Goal: Task Accomplishment & Management: Use online tool/utility

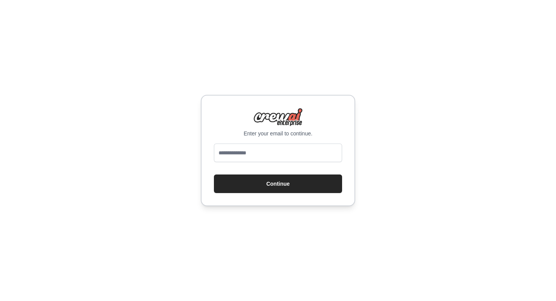
click at [286, 186] on button "Continue" at bounding box center [278, 183] width 128 height 19
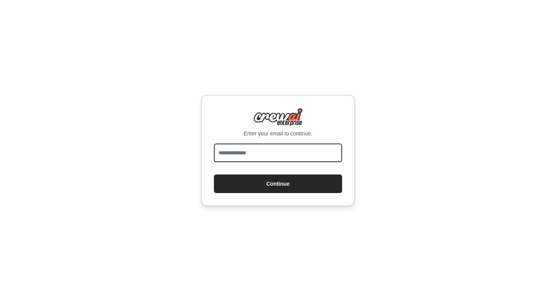
click at [285, 156] on input "email" at bounding box center [278, 152] width 128 height 19
type input "**********"
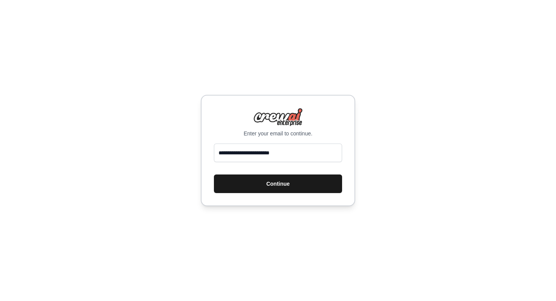
click at [260, 185] on button "Continue" at bounding box center [278, 183] width 128 height 19
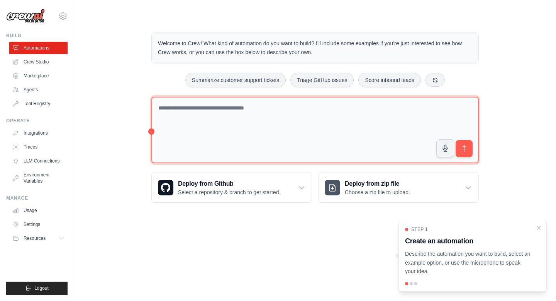
click at [269, 130] on textarea at bounding box center [315, 130] width 328 height 67
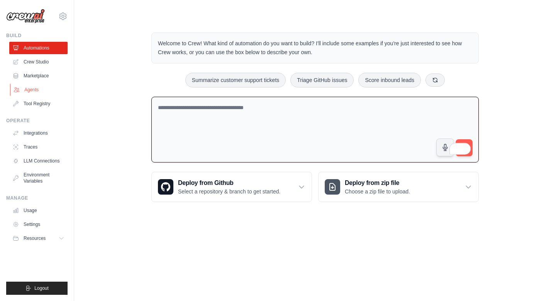
click at [34, 91] on link "Agents" at bounding box center [39, 89] width 58 height 12
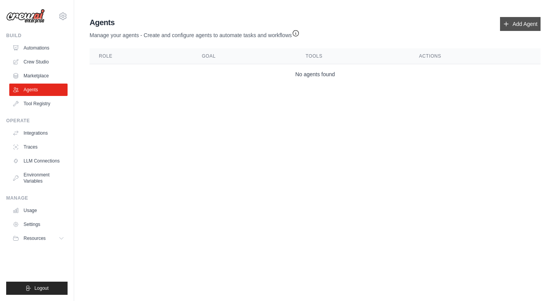
click at [518, 24] on link "Add Agent" at bounding box center [520, 24] width 41 height 14
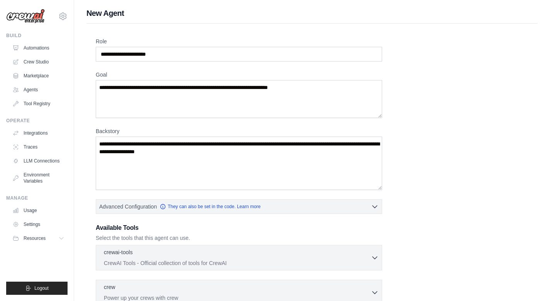
scroll to position [2, 0]
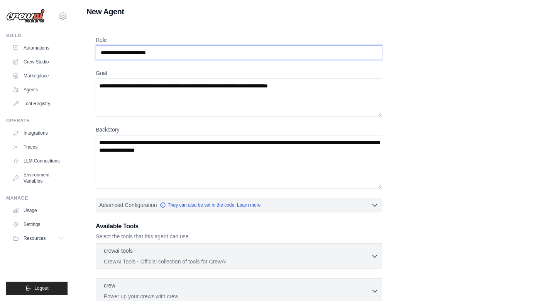
drag, startPoint x: 193, startPoint y: 48, endPoint x: 126, endPoint y: 48, distance: 67.6
click at [126, 48] on input "Role" at bounding box center [239, 52] width 287 height 15
drag, startPoint x: 180, startPoint y: 58, endPoint x: 115, endPoint y: 51, distance: 65.4
click at [115, 51] on input "Role" at bounding box center [239, 52] width 287 height 15
click at [167, 54] on input "Role" at bounding box center [239, 52] width 287 height 15
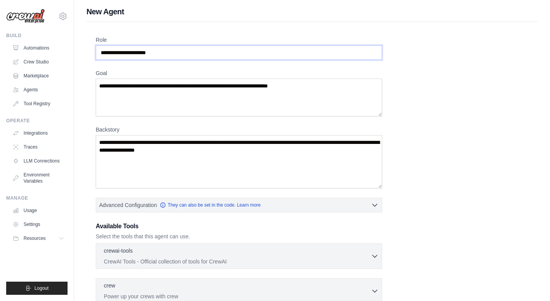
click at [169, 48] on input "Role" at bounding box center [239, 52] width 287 height 15
click at [172, 56] on input "Role" at bounding box center [239, 52] width 287 height 15
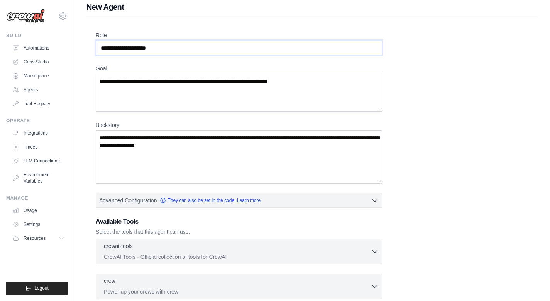
scroll to position [0, 0]
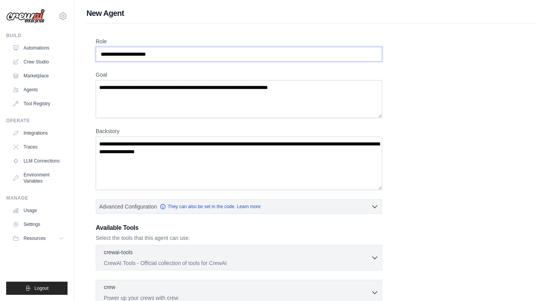
click at [200, 56] on input "Role" at bounding box center [239, 54] width 287 height 15
type input "*"
type input "**********"
click at [326, 89] on textarea "Goal" at bounding box center [239, 99] width 287 height 38
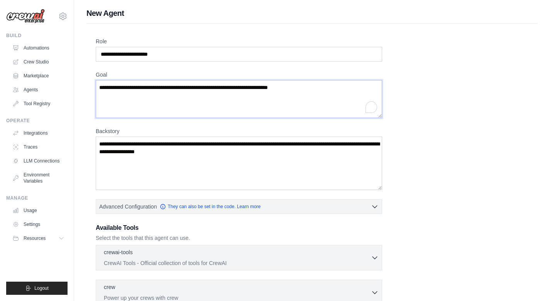
drag, startPoint x: 326, startPoint y: 89, endPoint x: 184, endPoint y: 90, distance: 142.2
click at [184, 90] on textarea "Goal" at bounding box center [239, 99] width 287 height 38
click at [321, 88] on textarea "Goal" at bounding box center [239, 99] width 287 height 38
click at [327, 91] on textarea "Goal" at bounding box center [239, 99] width 287 height 38
click at [331, 89] on textarea "Goal" at bounding box center [239, 99] width 287 height 38
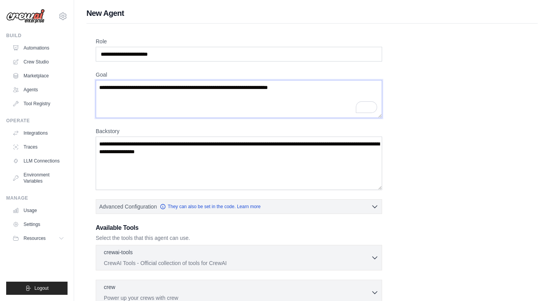
click at [193, 85] on textarea "Goal" at bounding box center [239, 99] width 287 height 38
type textarea "*"
type textarea "**********"
click at [249, 160] on textarea "Backstory" at bounding box center [239, 162] width 287 height 53
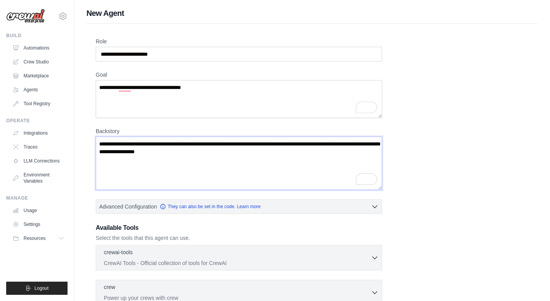
drag, startPoint x: 273, startPoint y: 154, endPoint x: 144, endPoint y: 146, distance: 129.2
click at [144, 146] on textarea "Backstory" at bounding box center [239, 162] width 287 height 53
click at [241, 143] on textarea "**********" at bounding box center [239, 162] width 287 height 53
click at [238, 151] on textarea "**********" at bounding box center [239, 162] width 287 height 53
click at [243, 147] on textarea "**********" at bounding box center [239, 162] width 287 height 53
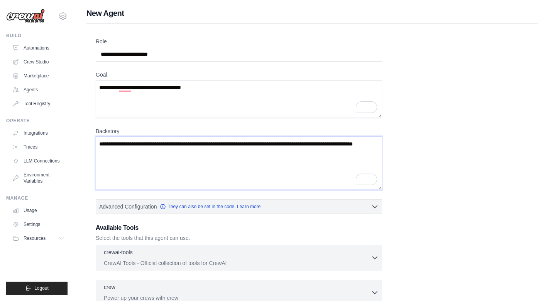
click at [226, 155] on textarea "**********" at bounding box center [239, 162] width 287 height 53
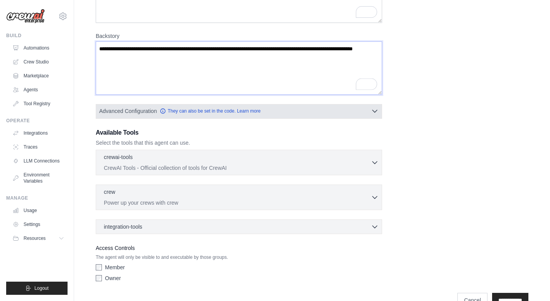
scroll to position [114, 0]
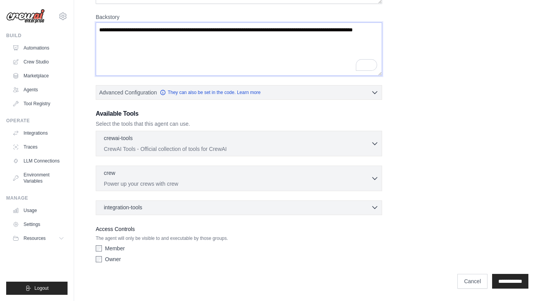
type textarea "**********"
click at [333, 207] on div "integration-tools 0 selected" at bounding box center [241, 207] width 275 height 8
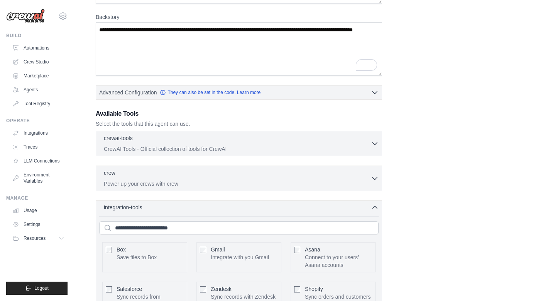
click at [333, 207] on div "integration-tools 0 selected" at bounding box center [241, 207] width 275 height 8
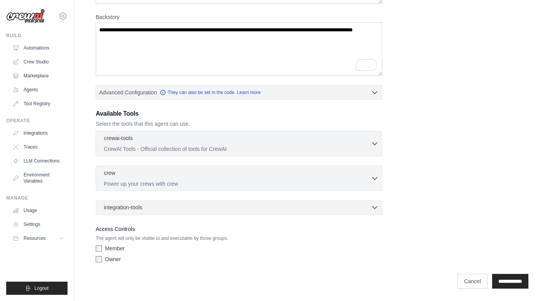
click at [361, 207] on div "integration-tools 0 selected" at bounding box center [241, 207] width 275 height 8
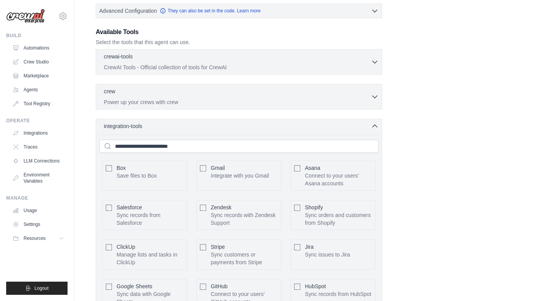
scroll to position [239, 0]
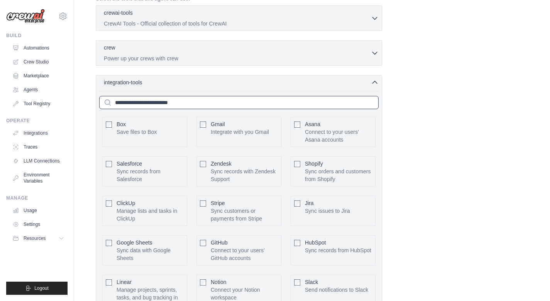
click at [296, 107] on input "text" at bounding box center [239, 102] width 280 height 13
click at [365, 86] on div "integration-tools 0 selected Box Save files to Box Gmail" at bounding box center [239, 197] width 287 height 244
click at [373, 82] on icon "button" at bounding box center [375, 82] width 5 height 2
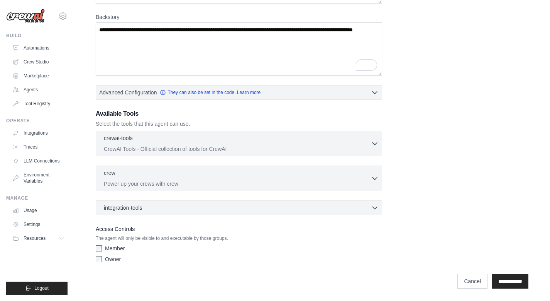
click at [99, 263] on div "Member Owner" at bounding box center [239, 255] width 287 height 22
click at [496, 282] on input "**********" at bounding box center [510, 280] width 36 height 15
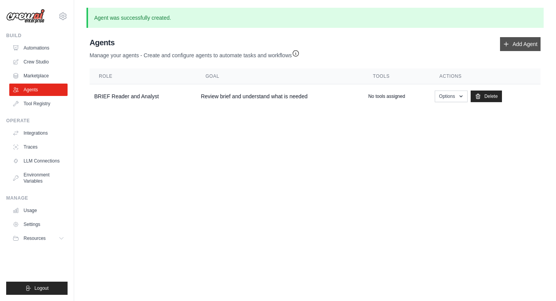
click at [537, 49] on link "Add Agent" at bounding box center [520, 44] width 41 height 14
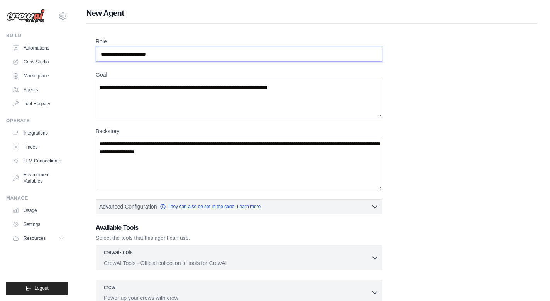
drag, startPoint x: 180, startPoint y: 59, endPoint x: 99, endPoint y: 48, distance: 81.5
click at [99, 48] on input "Role" at bounding box center [239, 54] width 287 height 15
click at [172, 45] on label "Role" at bounding box center [239, 41] width 287 height 8
click at [172, 47] on input "Role" at bounding box center [239, 54] width 287 height 15
click at [173, 51] on input "Role" at bounding box center [239, 54] width 287 height 15
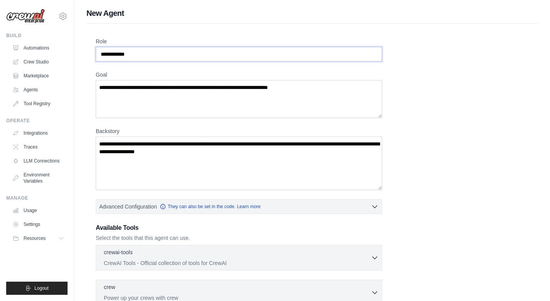
type input "**********"
click at [326, 82] on textarea "Goal" at bounding box center [239, 99] width 287 height 38
drag, startPoint x: 327, startPoint y: 87, endPoint x: 272, endPoint y: 87, distance: 55.2
click at [272, 87] on textarea "Goal" at bounding box center [239, 99] width 287 height 38
click at [307, 93] on textarea "Goal" at bounding box center [239, 99] width 287 height 38
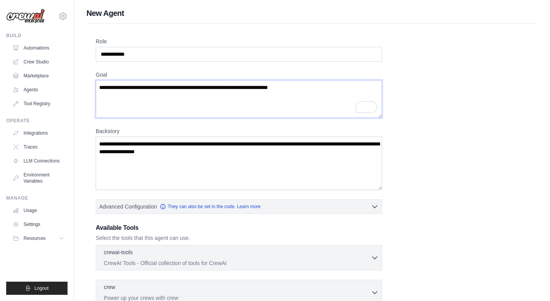
click at [332, 90] on textarea "Goal" at bounding box center [239, 99] width 287 height 38
type textarea "**********"
click at [272, 153] on textarea "Backstory" at bounding box center [239, 162] width 287 height 53
click at [254, 95] on textarea "**********" at bounding box center [239, 99] width 287 height 38
click at [275, 153] on textarea "Backstory" at bounding box center [239, 162] width 287 height 53
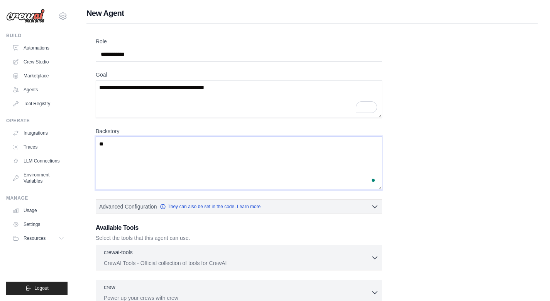
type textarea "*"
type textarea "**********"
click at [279, 97] on textarea "**********" at bounding box center [239, 99] width 287 height 38
type textarea "**********"
click at [271, 148] on textarea "**********" at bounding box center [239, 162] width 287 height 53
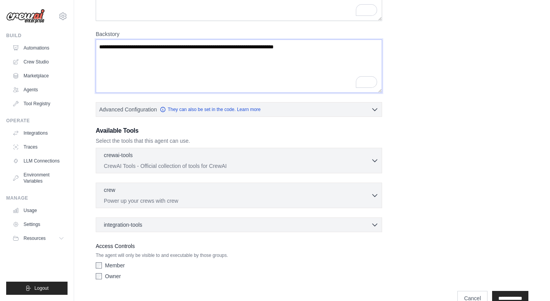
scroll to position [114, 0]
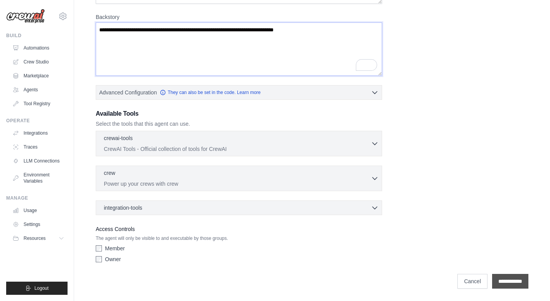
type textarea "**********"
click at [496, 279] on input "**********" at bounding box center [510, 280] width 36 height 15
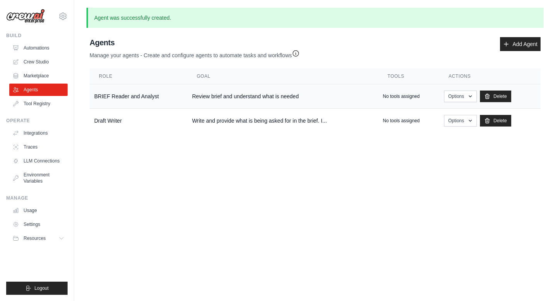
click at [409, 97] on p "No tools assigned" at bounding box center [401, 96] width 37 height 6
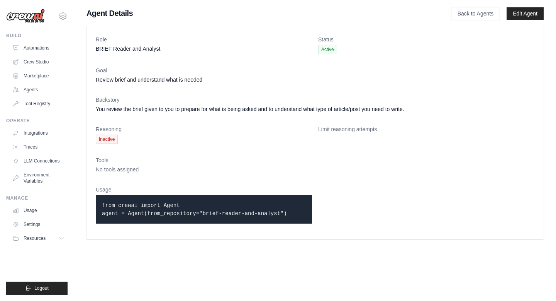
click at [110, 137] on span "Inactive" at bounding box center [107, 138] width 22 height 9
click at [533, 15] on link "Edit Agent" at bounding box center [525, 13] width 37 height 12
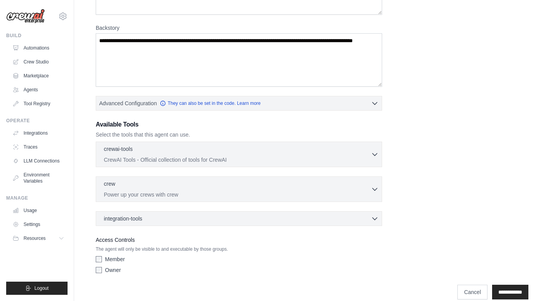
scroll to position [136, 0]
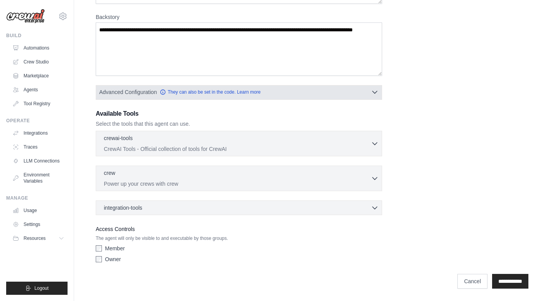
click at [348, 98] on button "Advanced Configuration They can also be set in the code. Learn more" at bounding box center [239, 92] width 286 height 14
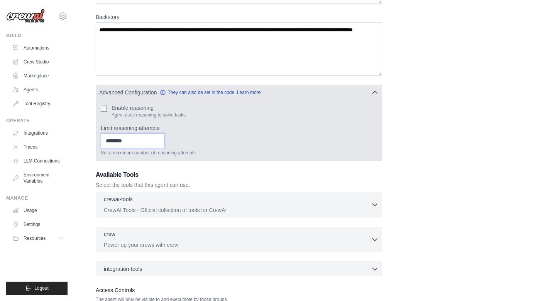
click at [153, 144] on input "Limit reasoning attempts" at bounding box center [133, 140] width 64 height 15
click at [165, 141] on input "*" at bounding box center [133, 140] width 64 height 15
click at [165, 140] on input "*" at bounding box center [133, 140] width 64 height 15
click at [165, 143] on input "*" at bounding box center [133, 140] width 64 height 15
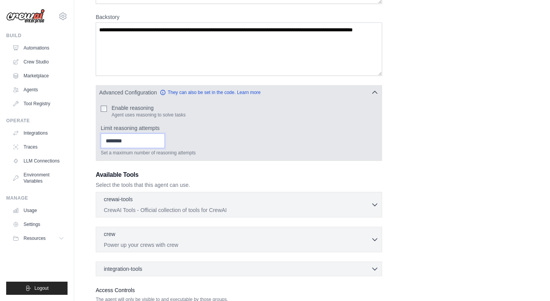
click at [165, 139] on input "*" at bounding box center [133, 140] width 64 height 15
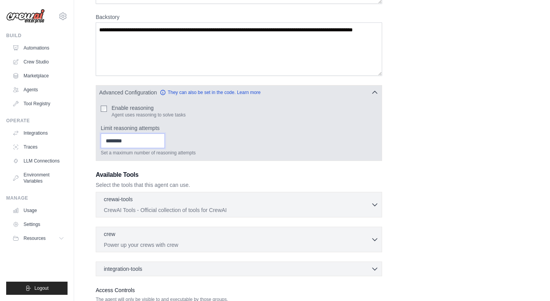
click at [165, 139] on input "*" at bounding box center [133, 140] width 64 height 15
click at [165, 139] on input "**" at bounding box center [133, 140] width 64 height 15
click at [165, 142] on input "*" at bounding box center [133, 140] width 64 height 15
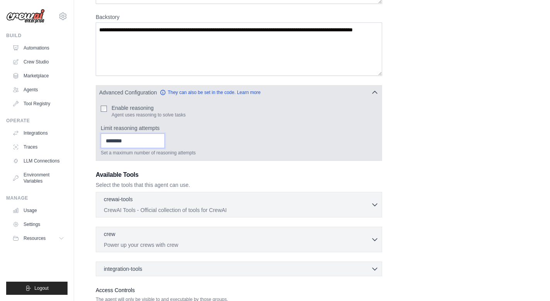
click at [165, 142] on input "*" at bounding box center [133, 140] width 64 height 15
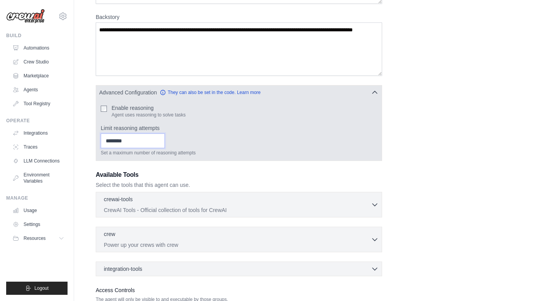
click at [165, 142] on input "*" at bounding box center [133, 140] width 64 height 15
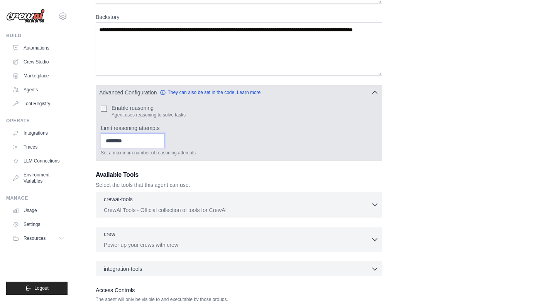
click at [165, 140] on input "*" at bounding box center [133, 140] width 64 height 15
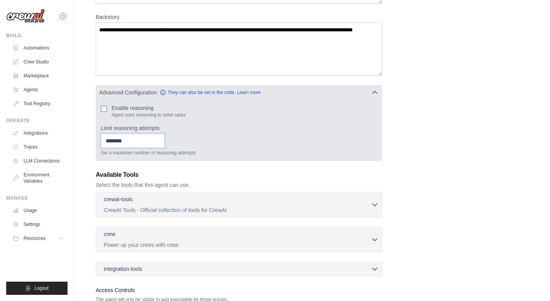
click at [165, 140] on input "*" at bounding box center [133, 140] width 64 height 15
click at [165, 140] on input "**" at bounding box center [133, 140] width 64 height 15
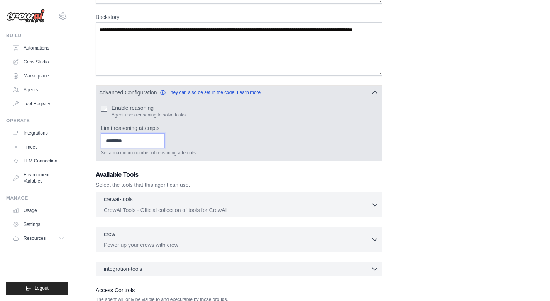
click at [165, 140] on input "**" at bounding box center [133, 140] width 64 height 15
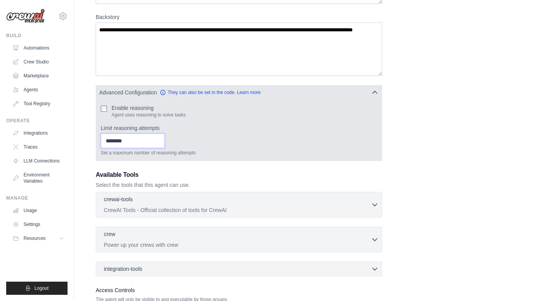
click at [165, 140] on input "**" at bounding box center [133, 140] width 64 height 15
type input "**"
click at [165, 140] on input "**" at bounding box center [133, 140] width 64 height 15
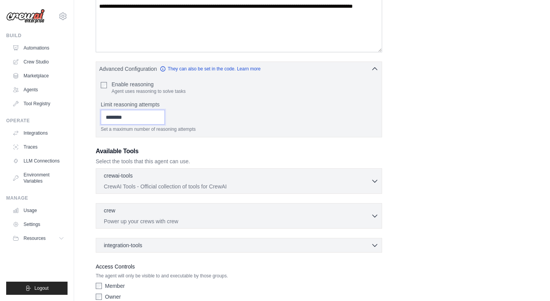
scroll to position [197, 0]
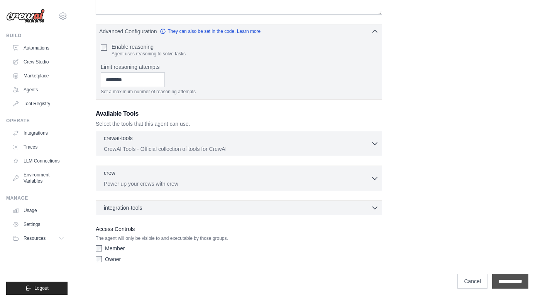
click at [497, 278] on input "**********" at bounding box center [510, 280] width 36 height 15
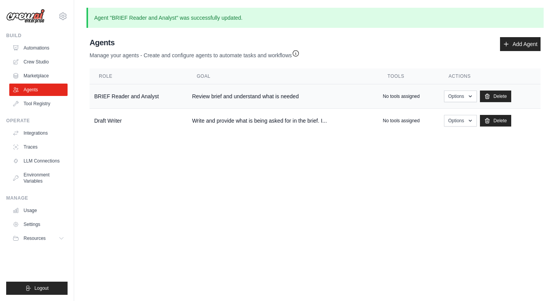
click at [221, 97] on td "Review brief and understand what is needed" at bounding box center [282, 96] width 191 height 24
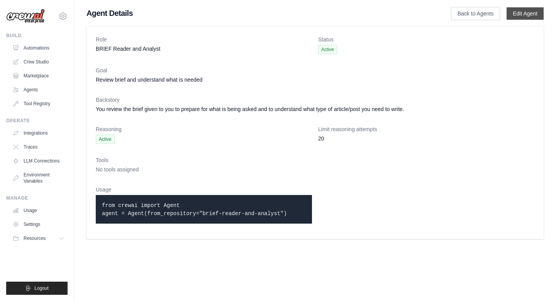
click at [512, 14] on link "Edit Agent" at bounding box center [525, 13] width 37 height 12
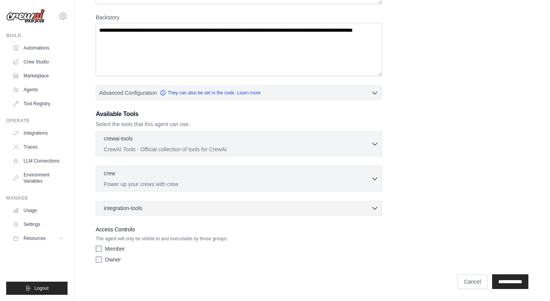
scroll to position [136, 0]
click at [509, 281] on input "**********" at bounding box center [510, 280] width 36 height 15
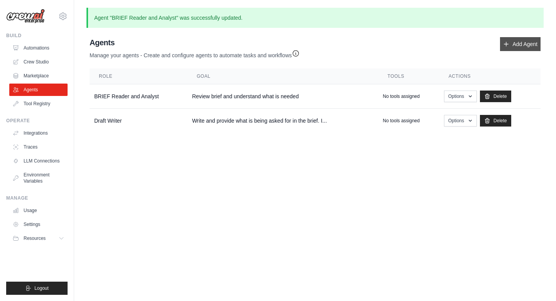
click at [510, 46] on link "Add Agent" at bounding box center [520, 44] width 41 height 14
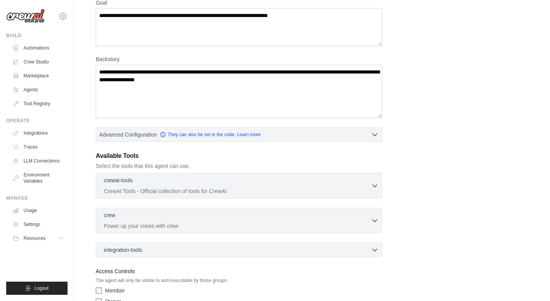
scroll to position [114, 0]
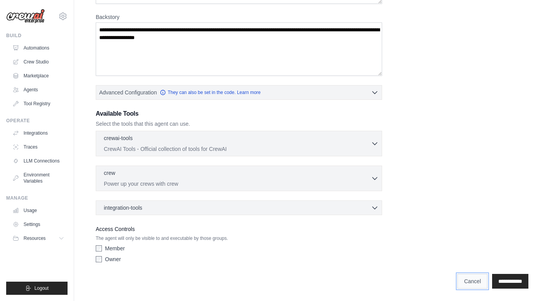
click at [458, 283] on link "Cancel" at bounding box center [473, 280] width 30 height 15
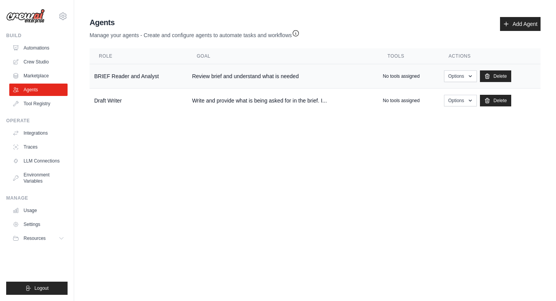
click at [255, 77] on td "Review brief and understand what is needed" at bounding box center [282, 76] width 191 height 24
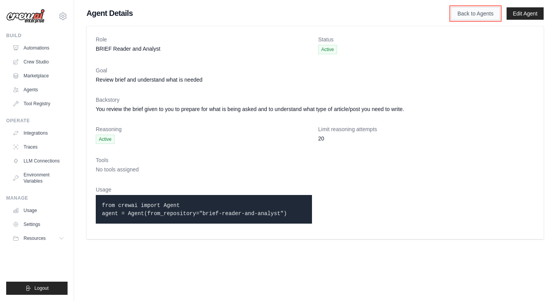
click at [470, 12] on link "Back to Agents" at bounding box center [475, 13] width 49 height 13
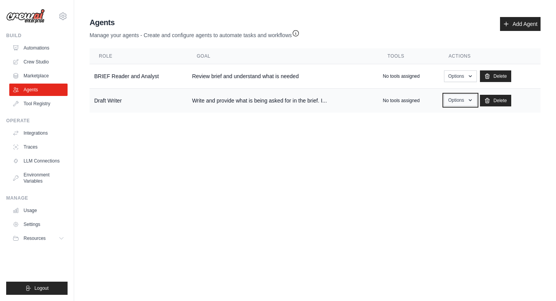
click at [457, 102] on button "Options" at bounding box center [460, 100] width 33 height 12
click at [446, 130] on link "Edit" at bounding box center [449, 132] width 56 height 14
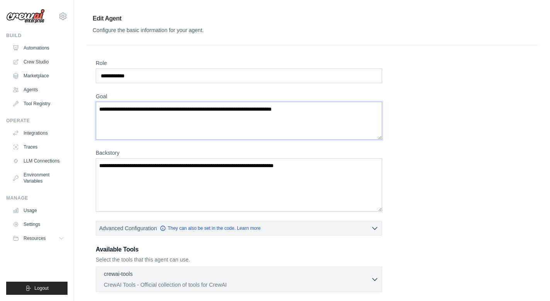
click at [352, 114] on textarea "**********" at bounding box center [239, 121] width 287 height 38
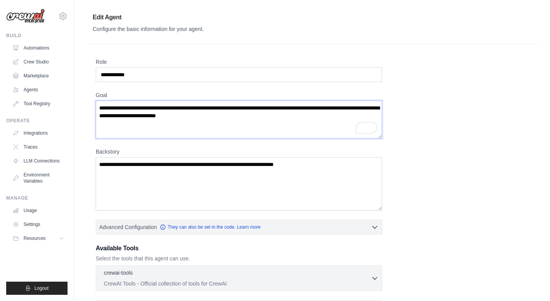
scroll to position [136, 0]
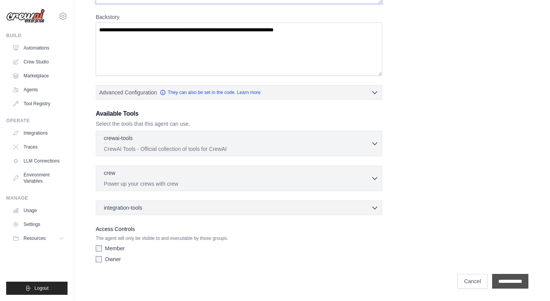
type textarea "**********"
click at [497, 283] on input "**********" at bounding box center [510, 280] width 36 height 15
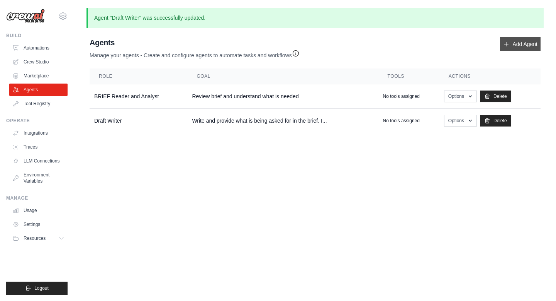
click at [523, 44] on link "Add Agent" at bounding box center [520, 44] width 41 height 14
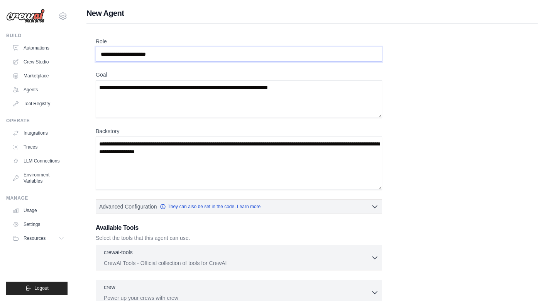
click at [233, 58] on input "Role" at bounding box center [239, 54] width 287 height 15
type input "******"
click at [353, 93] on textarea "Goal" at bounding box center [239, 99] width 287 height 38
type textarea "**********"
click at [259, 158] on textarea "Backstory" at bounding box center [239, 162] width 287 height 53
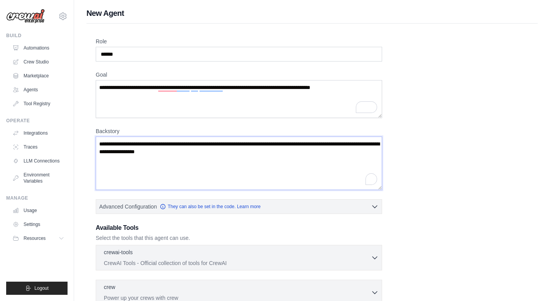
click at [262, 153] on textarea "Backstory" at bounding box center [239, 162] width 287 height 53
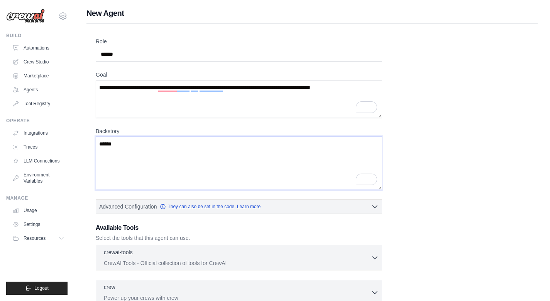
scroll to position [114, 0]
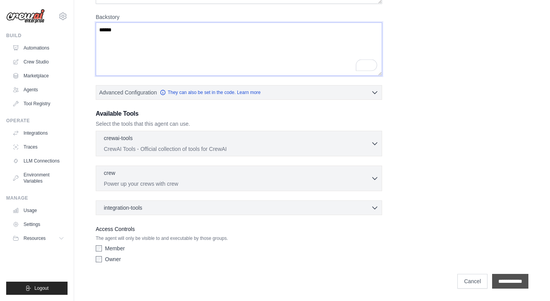
type textarea "******"
click at [503, 277] on input "**********" at bounding box center [510, 280] width 36 height 15
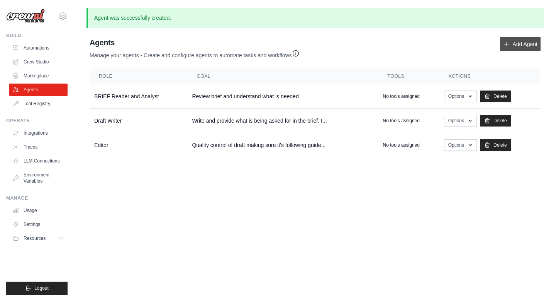
click at [506, 48] on link "Add Agent" at bounding box center [520, 44] width 41 height 14
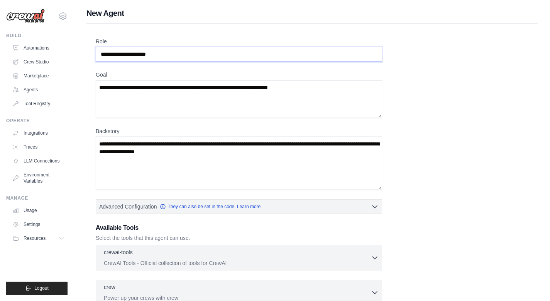
click at [304, 59] on input "Role" at bounding box center [239, 54] width 287 height 15
type input "***"
click at [367, 94] on textarea "Goal" at bounding box center [239, 99] width 287 height 38
click at [361, 92] on textarea "Goal" at bounding box center [239, 99] width 287 height 38
type textarea "**********"
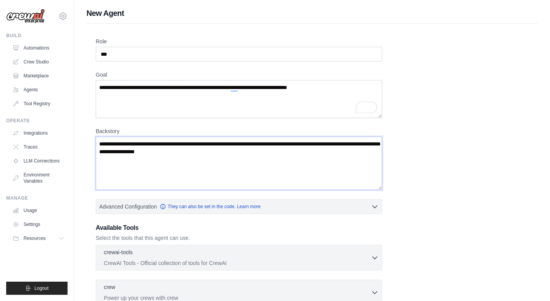
click at [330, 155] on textarea "Backstory" at bounding box center [239, 162] width 287 height 53
type textarea "*"
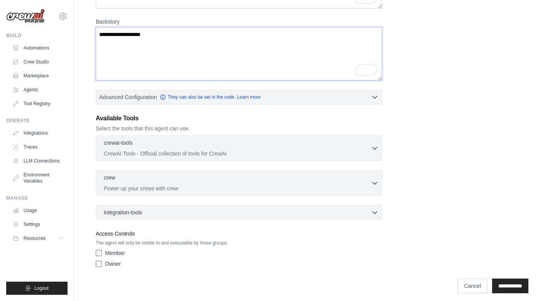
scroll to position [114, 0]
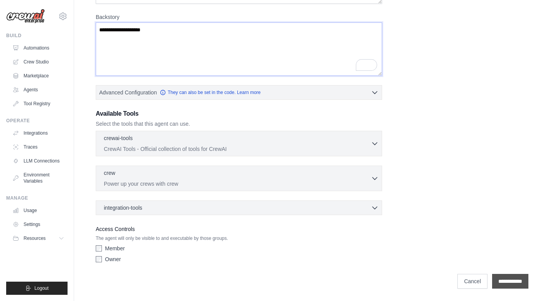
type textarea "**********"
click at [499, 277] on input "**********" at bounding box center [510, 280] width 36 height 15
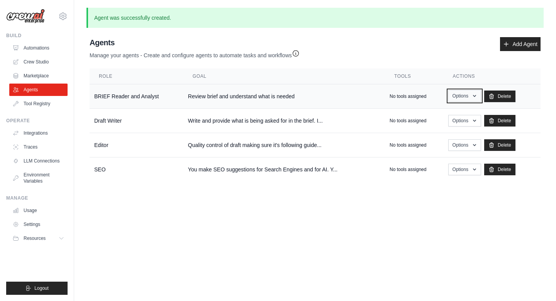
click at [473, 98] on button "Options" at bounding box center [464, 96] width 33 height 12
click at [452, 115] on link "Show" at bounding box center [454, 114] width 56 height 14
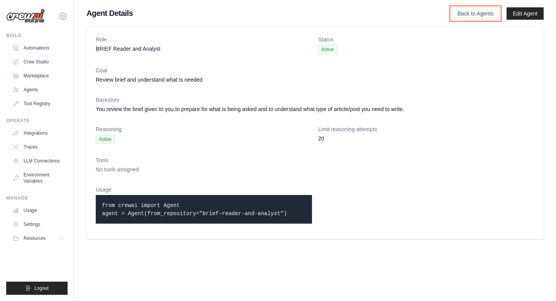
click at [486, 12] on link "Back to Agents" at bounding box center [475, 13] width 49 height 13
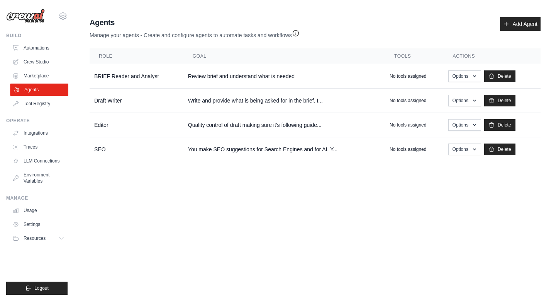
click at [43, 93] on link "Agents" at bounding box center [39, 89] width 58 height 12
click at [299, 32] on icon "button" at bounding box center [296, 33] width 6 height 6
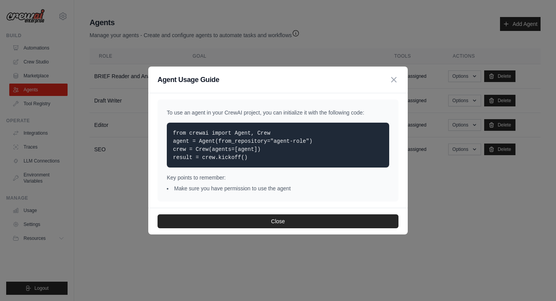
click at [306, 272] on div "Agent Usage Guide To use an agent in your CrewAI project, you can initialize it…" at bounding box center [278, 150] width 556 height 301
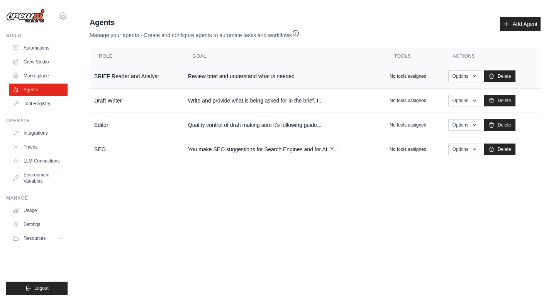
click at [335, 71] on td "Review brief and understand what is needed" at bounding box center [284, 76] width 202 height 24
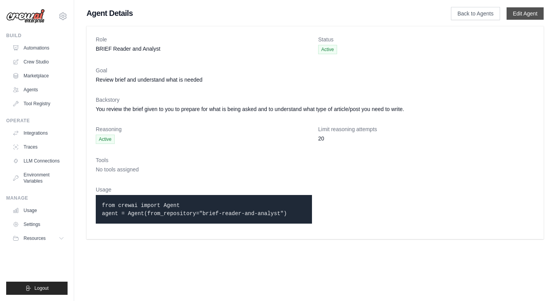
click at [510, 13] on link "Edit Agent" at bounding box center [525, 13] width 37 height 12
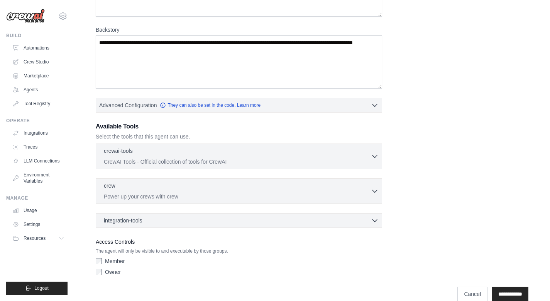
scroll to position [136, 0]
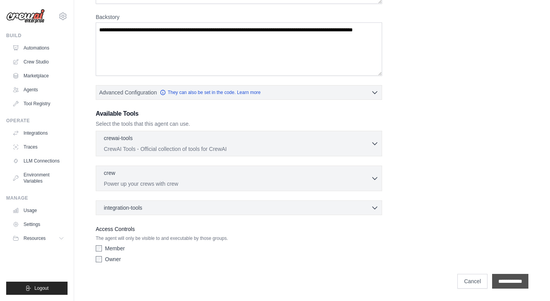
click at [515, 279] on input "**********" at bounding box center [510, 280] width 36 height 15
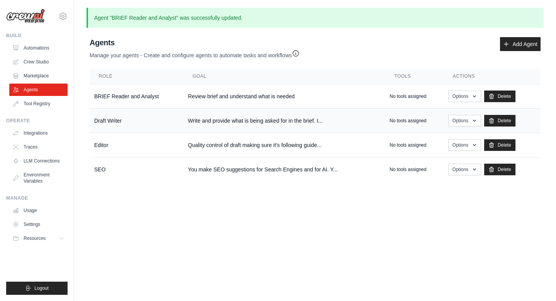
click at [314, 120] on td "Write and provide what is being asked for in the brief. I..." at bounding box center [284, 121] width 202 height 24
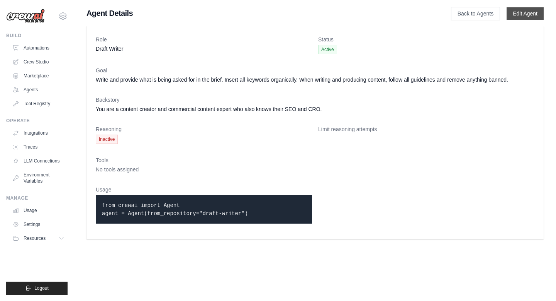
click at [525, 12] on link "Edit Agent" at bounding box center [525, 13] width 37 height 12
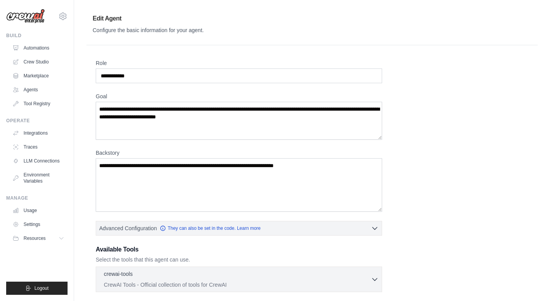
scroll to position [136, 0]
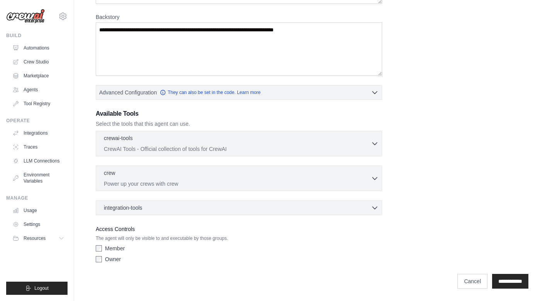
click at [115, 248] on label "Member" at bounding box center [115, 248] width 20 height 8
click at [109, 260] on label "Owner" at bounding box center [113, 259] width 16 height 8
click at [508, 281] on input "**********" at bounding box center [510, 280] width 36 height 15
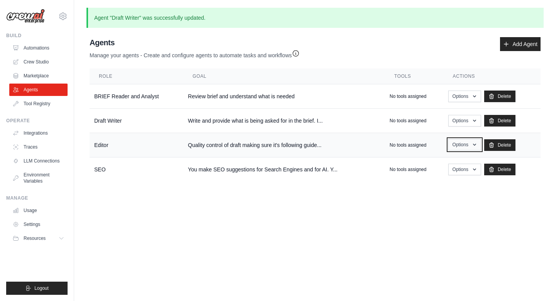
click at [455, 147] on button "Options" at bounding box center [464, 145] width 33 height 12
click at [448, 173] on link "Edit" at bounding box center [454, 176] width 56 height 14
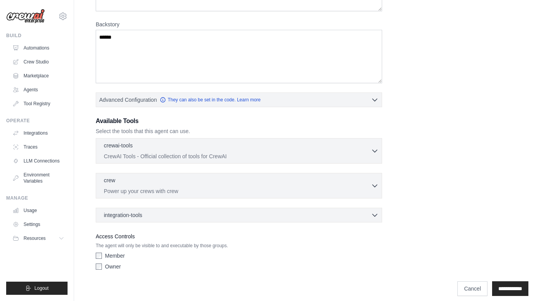
scroll to position [136, 0]
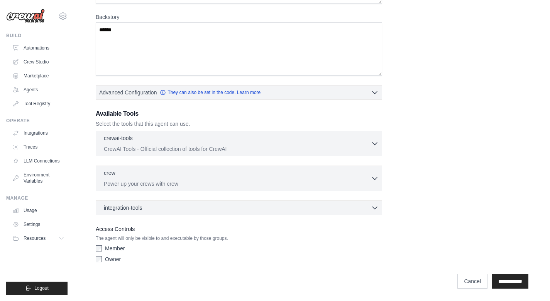
click at [116, 251] on label "Member" at bounding box center [115, 248] width 20 height 8
click at [109, 262] on label "Owner" at bounding box center [113, 259] width 16 height 8
click at [510, 284] on input "**********" at bounding box center [510, 280] width 36 height 15
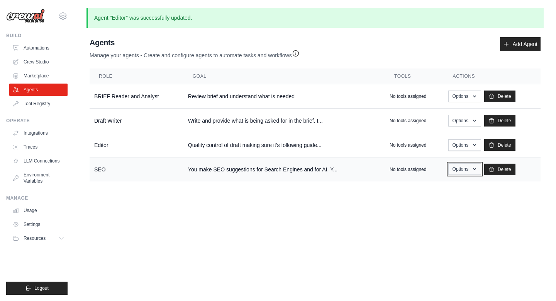
click at [471, 171] on button "Options" at bounding box center [464, 169] width 33 height 12
click at [447, 200] on link "Edit" at bounding box center [454, 201] width 56 height 14
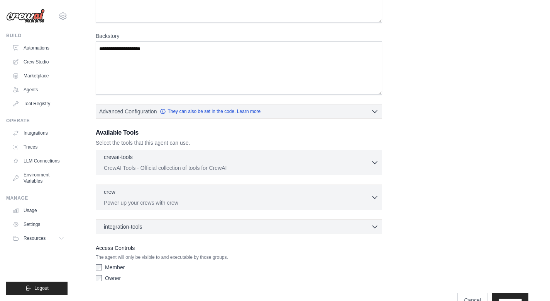
scroll to position [136, 0]
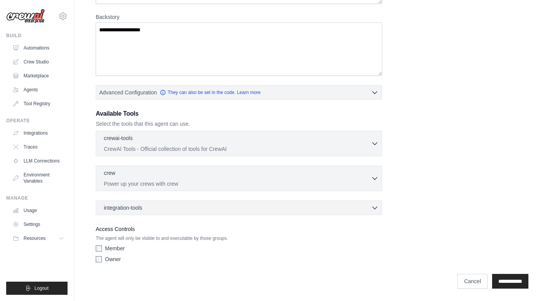
click at [116, 249] on label "Member" at bounding box center [115, 248] width 20 height 8
click at [112, 259] on label "Owner" at bounding box center [113, 259] width 16 height 8
click at [514, 285] on input "**********" at bounding box center [510, 280] width 36 height 15
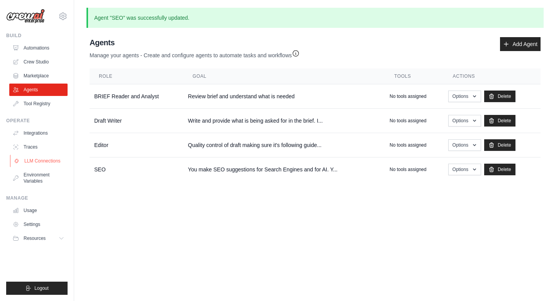
click at [57, 164] on link "LLM Connections" at bounding box center [39, 161] width 58 height 12
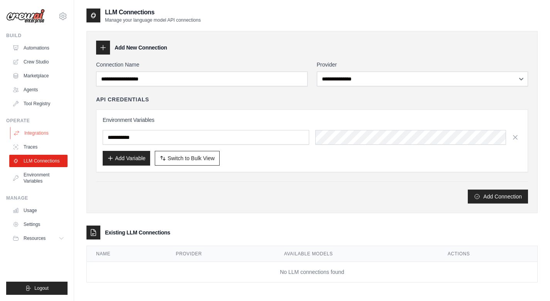
click at [44, 137] on link "Integrations" at bounding box center [39, 133] width 58 height 12
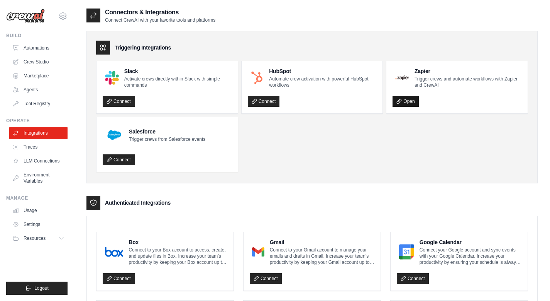
click at [404, 99] on link "Open" at bounding box center [406, 101] width 26 height 11
click at [22, 159] on link "LLM Connections" at bounding box center [39, 161] width 58 height 12
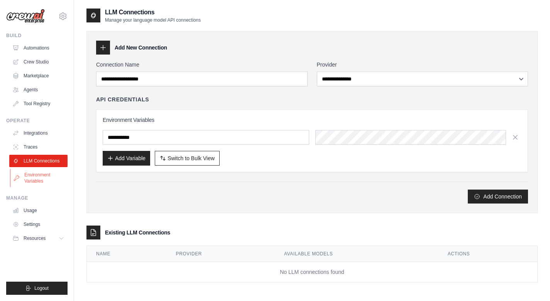
click at [22, 172] on link "Environment Variables" at bounding box center [39, 177] width 58 height 19
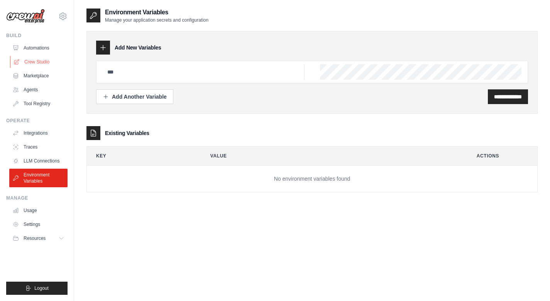
click at [46, 59] on link "Crew Studio" at bounding box center [39, 62] width 58 height 12
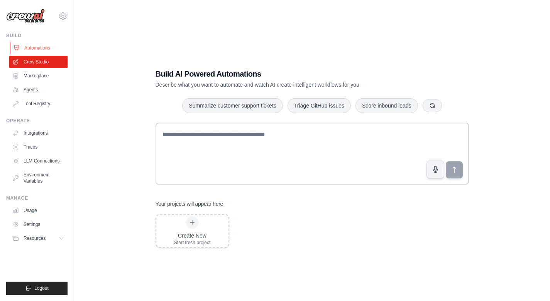
click at [29, 44] on link "Automations" at bounding box center [39, 48] width 58 height 12
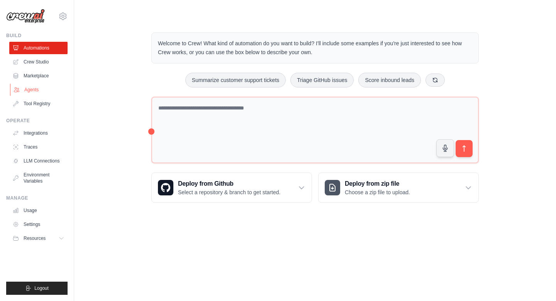
click at [36, 89] on link "Agents" at bounding box center [39, 89] width 58 height 12
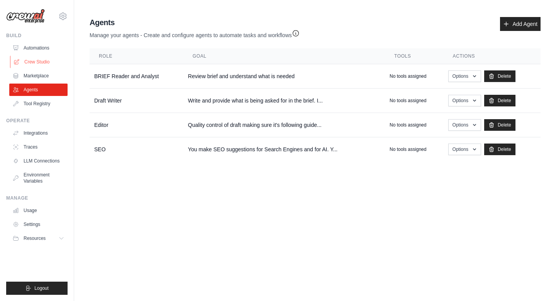
click at [40, 61] on link "Crew Studio" at bounding box center [39, 62] width 58 height 12
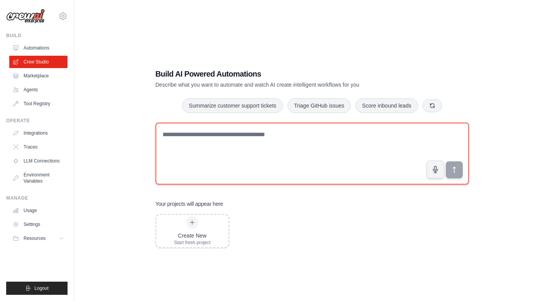
click at [191, 131] on textarea at bounding box center [313, 153] width 314 height 62
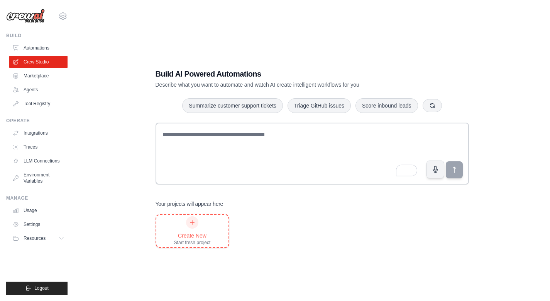
click at [193, 232] on div "Create New" at bounding box center [192, 235] width 37 height 8
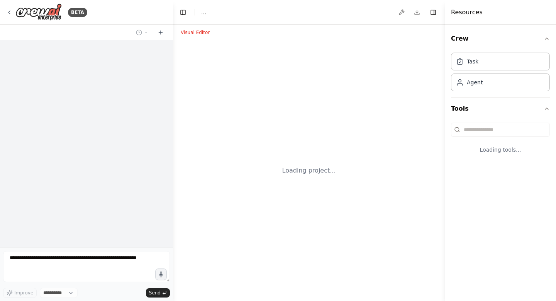
select select "****"
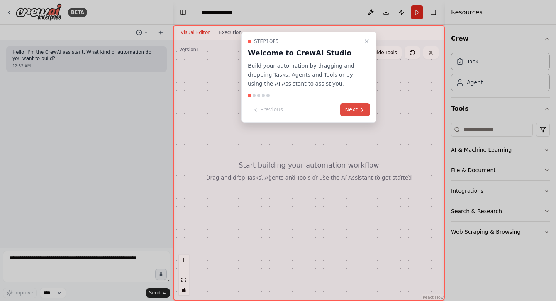
click at [348, 108] on button "Next" at bounding box center [355, 109] width 30 height 13
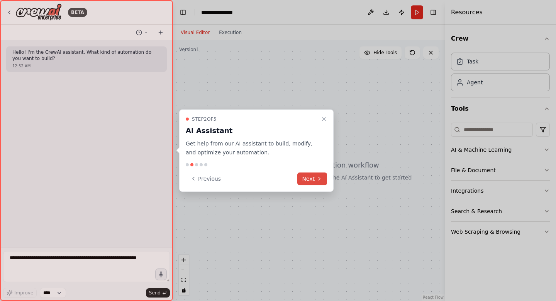
click at [311, 184] on button "Next" at bounding box center [312, 178] width 30 height 13
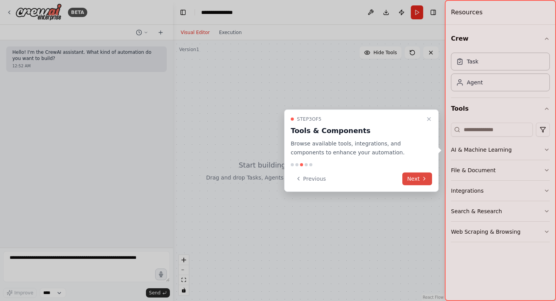
click at [410, 177] on button "Next" at bounding box center [417, 178] width 30 height 13
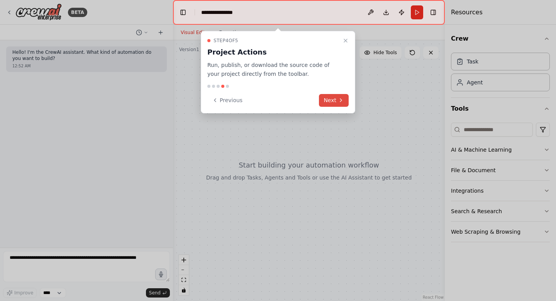
click at [345, 104] on button "Next" at bounding box center [334, 100] width 30 height 13
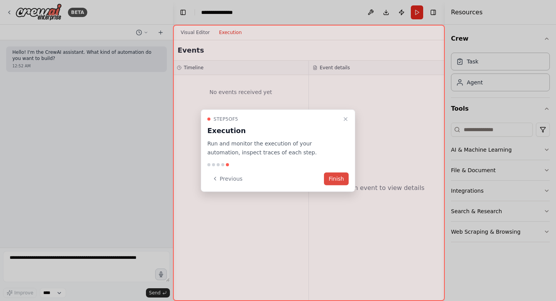
click at [339, 180] on button "Finish" at bounding box center [336, 178] width 25 height 13
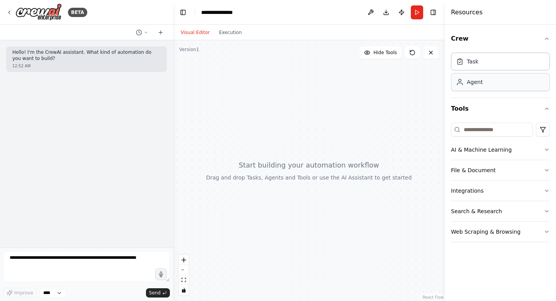
click at [484, 87] on div "Agent" at bounding box center [500, 82] width 99 height 18
click at [479, 88] on div "Agent" at bounding box center [500, 82] width 99 height 18
click at [482, 68] on div "Task" at bounding box center [500, 61] width 99 height 18
click at [312, 173] on div at bounding box center [309, 170] width 272 height 260
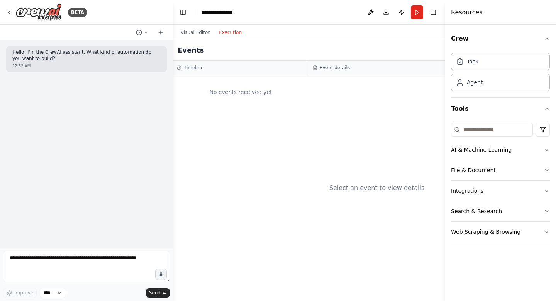
click at [222, 32] on button "Execution" at bounding box center [230, 32] width 32 height 9
click at [203, 35] on button "Visual Editor" at bounding box center [195, 32] width 38 height 9
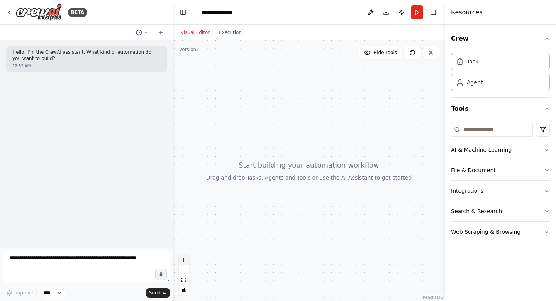
click at [184, 260] on icon "zoom in" at bounding box center [184, 259] width 5 height 5
click at [186, 260] on icon "zoom in" at bounding box center [184, 259] width 5 height 5
click at [514, 65] on div "Task" at bounding box center [500, 61] width 99 height 18
click at [511, 66] on div "Task" at bounding box center [500, 61] width 99 height 18
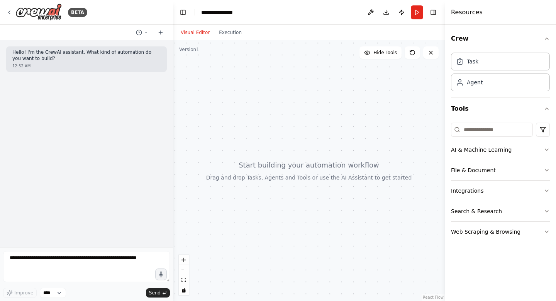
drag, startPoint x: 511, startPoint y: 66, endPoint x: 387, endPoint y: 82, distance: 125.3
click at [387, 82] on div "**********" at bounding box center [278, 150] width 556 height 301
click at [488, 59] on div "Task" at bounding box center [500, 61] width 99 height 18
drag, startPoint x: 488, startPoint y: 59, endPoint x: 363, endPoint y: 139, distance: 148.1
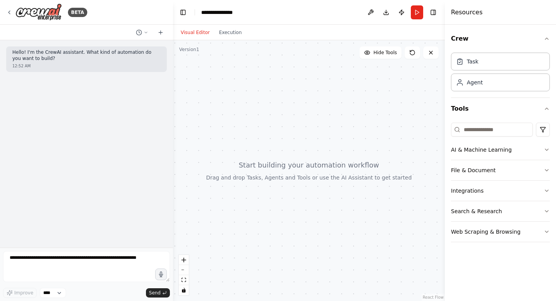
click at [366, 138] on div "**********" at bounding box center [278, 150] width 556 height 301
click at [331, 159] on div at bounding box center [309, 170] width 272 height 260
click at [411, 50] on icon at bounding box center [412, 52] width 6 height 6
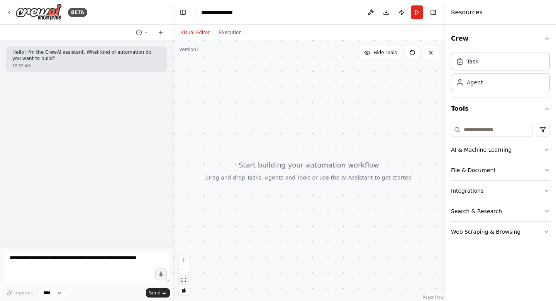
click at [181, 276] on button "fit view" at bounding box center [184, 280] width 10 height 10
click at [462, 82] on icon at bounding box center [460, 82] width 8 height 8
drag, startPoint x: 462, startPoint y: 82, endPoint x: 326, endPoint y: 185, distance: 171.4
click at [356, 161] on div "**********" at bounding box center [278, 150] width 556 height 301
drag, startPoint x: 326, startPoint y: 185, endPoint x: 319, endPoint y: 191, distance: 8.8
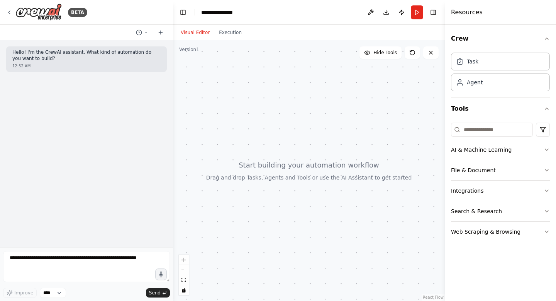
click at [319, 191] on div at bounding box center [309, 170] width 272 height 260
click at [497, 84] on div "Agent" at bounding box center [500, 82] width 99 height 18
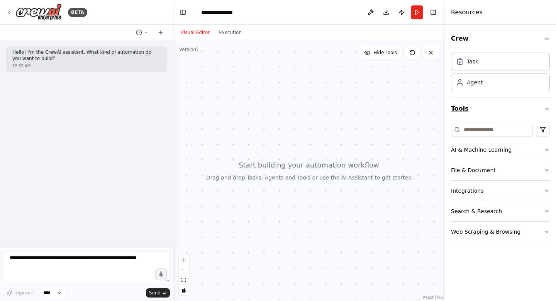
drag, startPoint x: 497, startPoint y: 84, endPoint x: 490, endPoint y: 102, distance: 18.9
click at [490, 102] on div "Crew Task Agent Tools AI & Machine Learning File & Document Integrations Search…" at bounding box center [500, 138] width 99 height 220
click at [490, 102] on button "Tools" at bounding box center [500, 109] width 99 height 22
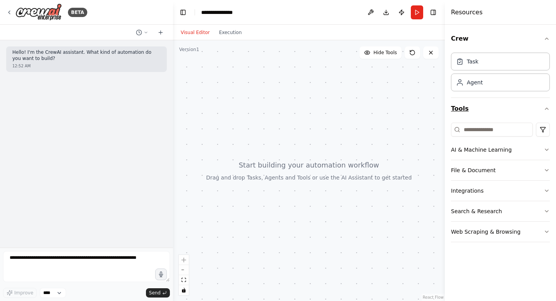
click at [491, 100] on button "Tools" at bounding box center [500, 109] width 99 height 22
click at [491, 94] on div "Crew Task Agent Tools AI & Machine Learning File & Document Integrations Search…" at bounding box center [500, 138] width 99 height 220
click at [491, 94] on div "Task Agent" at bounding box center [500, 73] width 99 height 48
click at [549, 211] on icon "button" at bounding box center [547, 211] width 6 height 6
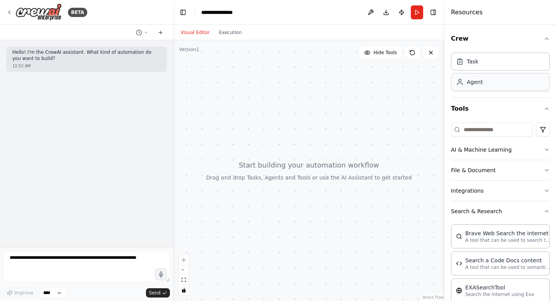
click at [467, 83] on div "Agent" at bounding box center [475, 82] width 16 height 8
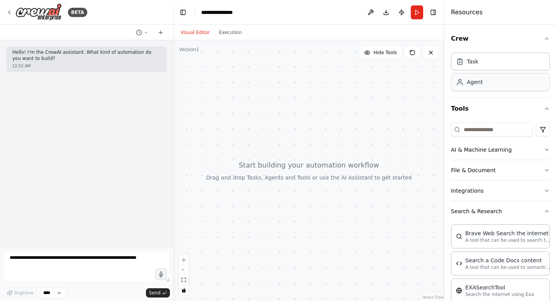
click at [467, 83] on div "Agent" at bounding box center [475, 82] width 16 height 8
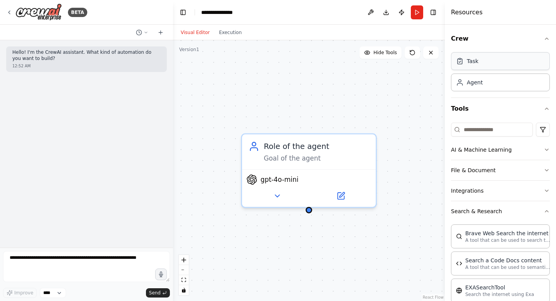
click at [465, 63] on div "Task" at bounding box center [467, 61] width 22 height 8
drag, startPoint x: 465, startPoint y: 63, endPoint x: 333, endPoint y: 97, distance: 136.5
click at [334, 97] on div "**********" at bounding box center [278, 150] width 556 height 301
click at [333, 97] on div "Role of the agent Goal of the agent gpt-4o-mini" at bounding box center [309, 170] width 272 height 260
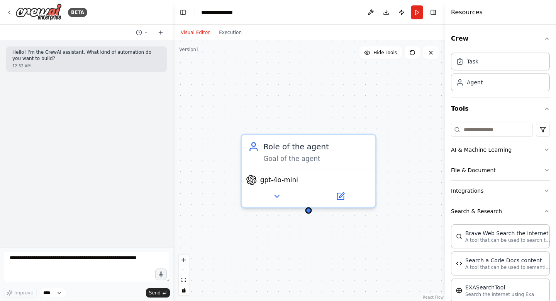
click at [333, 97] on div "Role of the agent Goal of the agent gpt-4o-mini" at bounding box center [309, 170] width 272 height 260
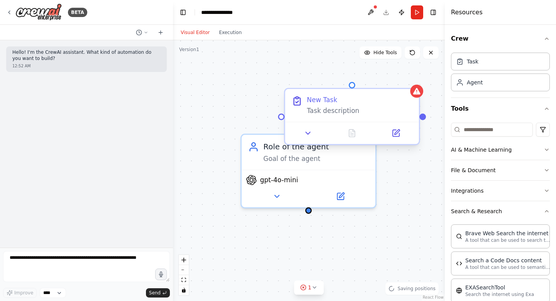
click at [360, 110] on div "Task description" at bounding box center [359, 110] width 105 height 9
click at [348, 115] on div "New Task Task description" at bounding box center [352, 105] width 134 height 33
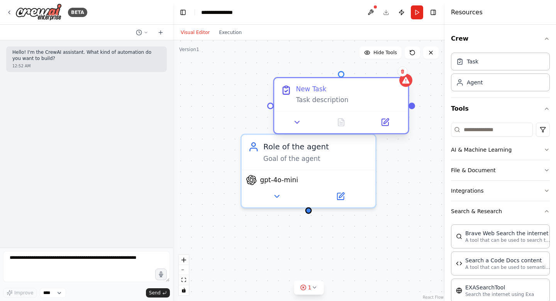
drag, startPoint x: 339, startPoint y: 105, endPoint x: 321, endPoint y: 92, distance: 21.9
click at [329, 93] on div "New Task Task description" at bounding box center [348, 95] width 105 height 20
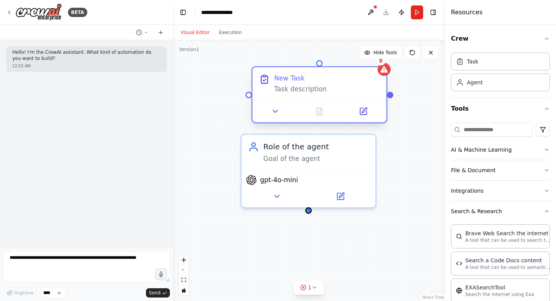
drag, startPoint x: 321, startPoint y: 92, endPoint x: 299, endPoint y: 85, distance: 23.7
click at [299, 85] on div "New Task Task description" at bounding box center [326, 84] width 105 height 20
click at [299, 85] on div "Task description" at bounding box center [326, 89] width 105 height 9
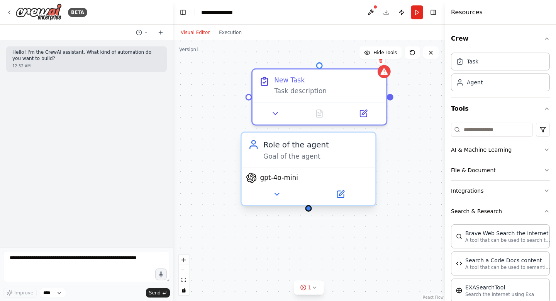
click at [281, 153] on div "Goal of the agent" at bounding box center [315, 156] width 105 height 9
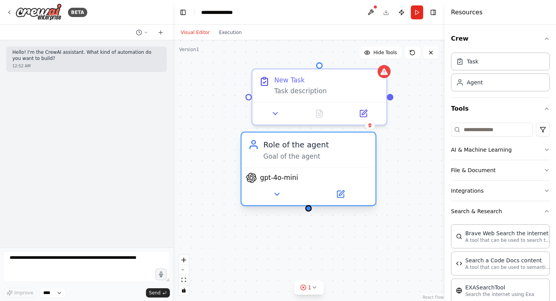
click at [284, 151] on div "Role of the agent Goal of the agent" at bounding box center [315, 150] width 105 height 22
click at [278, 189] on button at bounding box center [276, 193] width 61 height 13
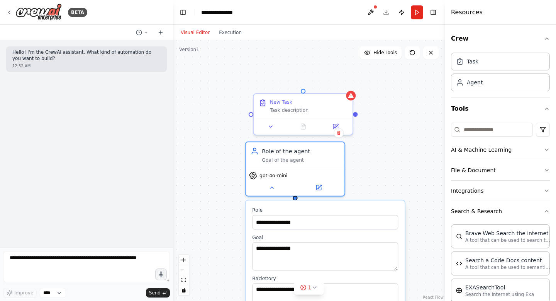
click at [382, 123] on div "**********" at bounding box center [309, 170] width 272 height 260
click at [275, 103] on div "New Task" at bounding box center [281, 100] width 22 height 7
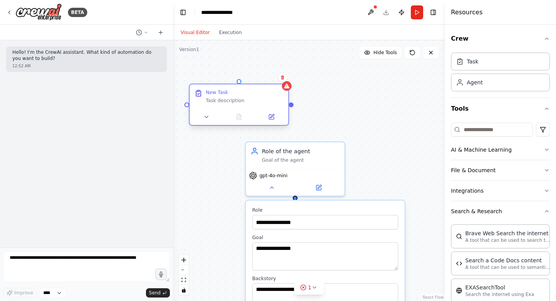
drag, startPoint x: 275, startPoint y: 103, endPoint x: 212, endPoint y: 97, distance: 63.3
click at [212, 97] on div "New Task Task description" at bounding box center [245, 96] width 78 height 14
drag, startPoint x: 290, startPoint y: 107, endPoint x: 297, endPoint y: 127, distance: 21.0
click at [297, 126] on div "**********" at bounding box center [309, 170] width 272 height 260
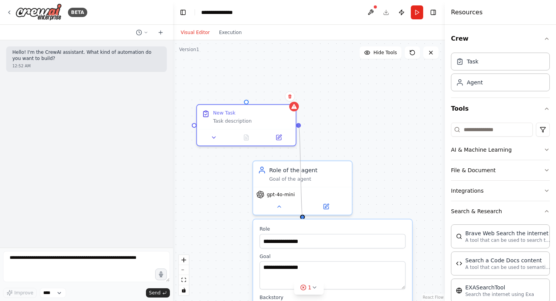
drag, startPoint x: 297, startPoint y: 127, endPoint x: 303, endPoint y: 217, distance: 89.8
click at [303, 217] on div "**********" at bounding box center [309, 170] width 272 height 260
drag, startPoint x: 276, startPoint y: 177, endPoint x: 268, endPoint y: 177, distance: 8.1
click at [275, 177] on div "Goal of the agent" at bounding box center [308, 177] width 78 height 7
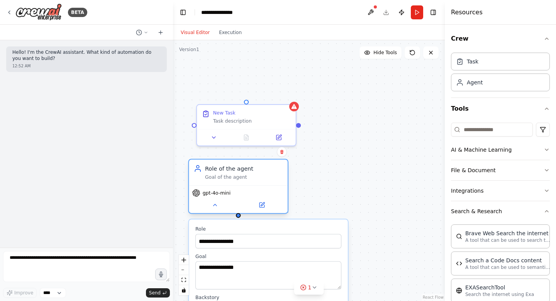
drag, startPoint x: 268, startPoint y: 177, endPoint x: 212, endPoint y: 174, distance: 55.7
click at [212, 174] on div "Goal of the agent" at bounding box center [244, 177] width 78 height 7
drag, startPoint x: 301, startPoint y: 124, endPoint x: 240, endPoint y: 218, distance: 111.9
click at [240, 218] on div "**********" at bounding box center [209, 207] width 282 height 270
drag, startPoint x: 301, startPoint y: 126, endPoint x: 240, endPoint y: 219, distance: 110.9
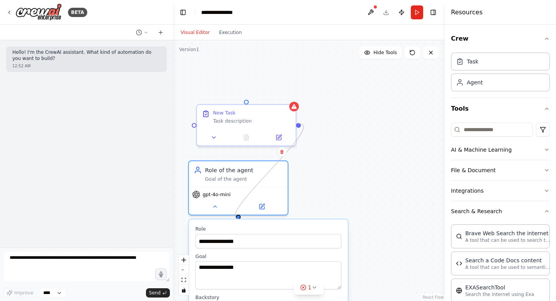
click at [240, 219] on div "**********" at bounding box center [209, 207] width 282 height 270
drag, startPoint x: 194, startPoint y: 125, endPoint x: 238, endPoint y: 216, distance: 101.1
click at [238, 217] on div "**********" at bounding box center [209, 207] width 282 height 270
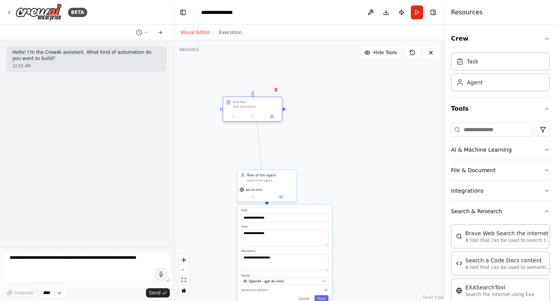
drag, startPoint x: 275, startPoint y: 143, endPoint x: 254, endPoint y: 103, distance: 44.4
click at [254, 103] on div "New Task Task description" at bounding box center [256, 104] width 46 height 8
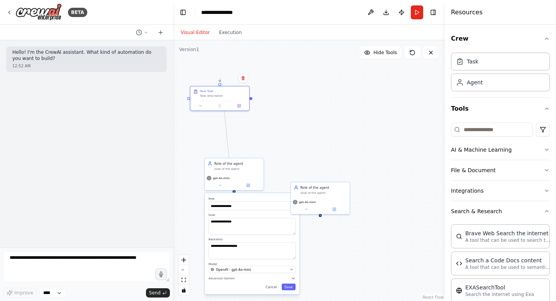
drag, startPoint x: 354, startPoint y: 228, endPoint x: 320, endPoint y: 209, distance: 38.8
click at [320, 209] on div ".deletable-edge-delete-btn { width: 20px; height: 20px; border: 0px solid #ffff…" at bounding box center [309, 170] width 272 height 260
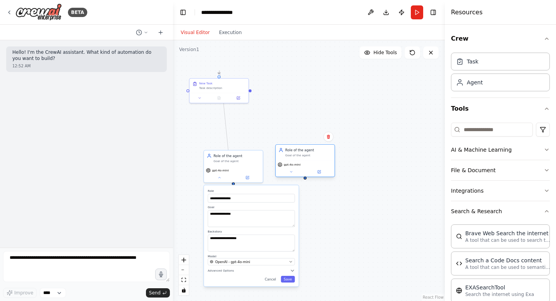
drag, startPoint x: 324, startPoint y: 191, endPoint x: 308, endPoint y: 160, distance: 34.7
click at [308, 160] on div "gpt-4o-mini" at bounding box center [305, 168] width 59 height 17
drag, startPoint x: 233, startPoint y: 183, endPoint x: 306, endPoint y: 181, distance: 73.1
click at [306, 181] on div ".deletable-edge-delete-btn { width: 20px; height: 20px; border: 0px solid #ffff…" at bounding box center [309, 170] width 272 height 260
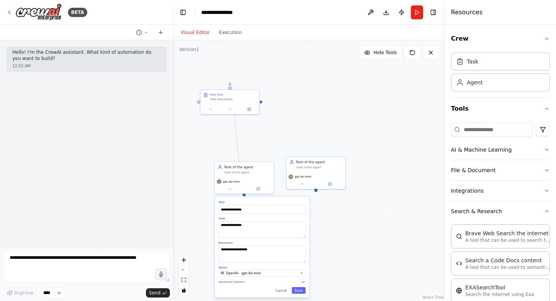
drag, startPoint x: 251, startPoint y: 91, endPoint x: 262, endPoint y: 102, distance: 15.6
click at [262, 102] on div ".deletable-edge-delete-btn { width: 20px; height: 20px; border: 0px solid #ffff…" at bounding box center [309, 170] width 272 height 260
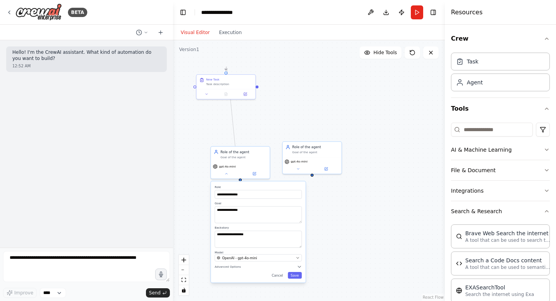
drag, startPoint x: 264, startPoint y: 103, endPoint x: 260, endPoint y: 88, distance: 15.6
click at [260, 88] on div ".deletable-edge-delete-btn { width: 20px; height: 20px; border: 0px solid #ffff…" at bounding box center [309, 170] width 272 height 260
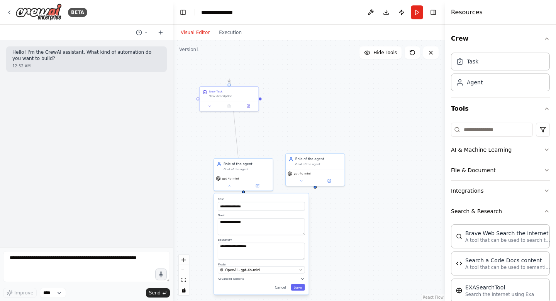
drag, startPoint x: 258, startPoint y: 87, endPoint x: 261, endPoint y: 96, distance: 9.6
click at [261, 96] on div ".deletable-edge-delete-btn { width: 20px; height: 20px; border: 0px solid #ffff…" at bounding box center [309, 170] width 272 height 260
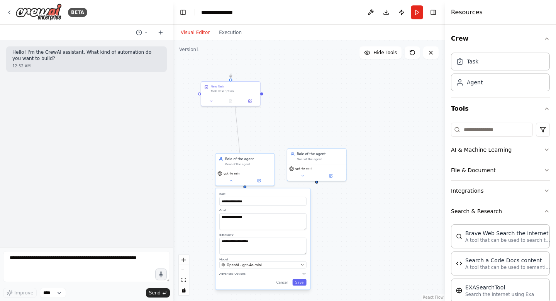
drag, startPoint x: 260, startPoint y: 98, endPoint x: 259, endPoint y: 88, distance: 10.1
click at [259, 88] on div ".deletable-edge-delete-btn { width: 20px; height: 20px; border: 0px solid #ffff…" at bounding box center [309, 170] width 272 height 260
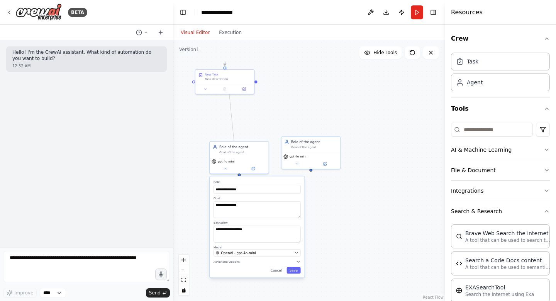
drag, startPoint x: 264, startPoint y: 87, endPoint x: 262, endPoint y: 83, distance: 5.0
click at [262, 83] on div ".deletable-edge-delete-btn { width: 20px; height: 20px; border: 0px solid #ffff…" at bounding box center [309, 170] width 272 height 260
drag, startPoint x: 352, startPoint y: 109, endPoint x: 312, endPoint y: 89, distance: 44.9
click at [312, 89] on div "New Task Task description" at bounding box center [301, 85] width 59 height 14
drag, startPoint x: 271, startPoint y: 92, endPoint x: 311, endPoint y: 173, distance: 90.5
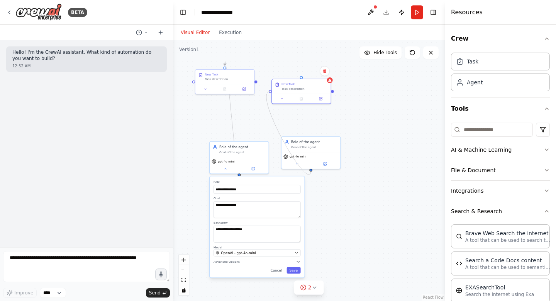
click at [311, 173] on div ".deletable-edge-delete-btn { width: 20px; height: 20px; border: 0px solid #ffff…" at bounding box center [309, 170] width 272 height 260
click at [478, 68] on div "Task" at bounding box center [500, 61] width 99 height 18
click at [460, 64] on icon at bounding box center [460, 61] width 5 height 5
drag, startPoint x: 489, startPoint y: 85, endPoint x: 386, endPoint y: 105, distance: 105.1
click at [386, 105] on div "New Task Task description" at bounding box center [412, 104] width 60 height 25
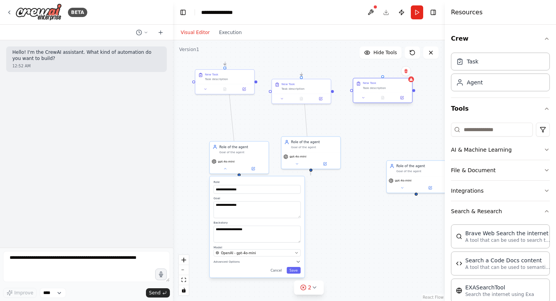
drag, startPoint x: 402, startPoint y: 103, endPoint x: 372, endPoint y: 89, distance: 32.5
click at [372, 89] on div "Task description" at bounding box center [386, 88] width 46 height 4
drag, startPoint x: 413, startPoint y: 175, endPoint x: 376, endPoint y: 148, distance: 45.6
click at [376, 148] on div "gpt-4o-mini" at bounding box center [377, 154] width 59 height 17
drag, startPoint x: 383, startPoint y: 77, endPoint x: 375, endPoint y: 166, distance: 89.6
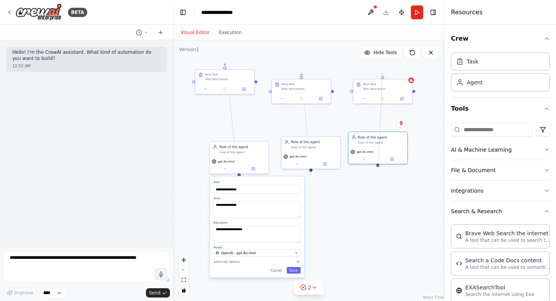
click at [375, 166] on div ".deletable-edge-delete-btn { width: 20px; height: 20px; border: 0px solid #ffff…" at bounding box center [309, 170] width 272 height 260
click at [187, 273] on button "zoom out" at bounding box center [184, 270] width 10 height 10
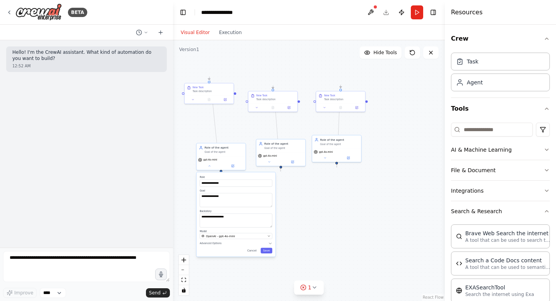
drag, startPoint x: 314, startPoint y: 72, endPoint x: 284, endPoint y: 69, distance: 29.9
click at [284, 69] on div ".deletable-edge-delete-btn { width: 20px; height: 20px; border: 0px solid #ffff…" at bounding box center [309, 170] width 272 height 260
drag, startPoint x: 431, startPoint y: 112, endPoint x: 404, endPoint y: 100, distance: 30.3
click at [404, 100] on div "New Task Task description" at bounding box center [402, 96] width 49 height 12
click at [487, 85] on div "Agent" at bounding box center [500, 82] width 99 height 18
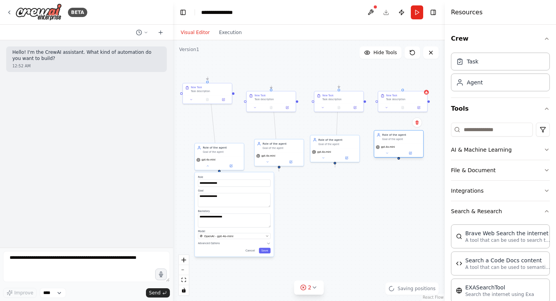
drag, startPoint x: 424, startPoint y: 153, endPoint x: 396, endPoint y: 139, distance: 30.7
click at [396, 139] on div "Role of the agent Goal of the agent" at bounding box center [398, 136] width 49 height 13
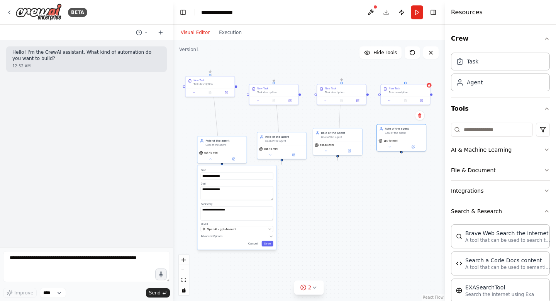
drag, startPoint x: 404, startPoint y: 89, endPoint x: 407, endPoint y: 82, distance: 7.5
click at [407, 82] on div ".deletable-edge-delete-btn { width: 20px; height: 20px; border: 0px solid #ffff…" at bounding box center [309, 170] width 272 height 260
click at [407, 78] on div ".deletable-edge-delete-btn { width: 20px; height: 20px; border: 0px solid #ffff…" at bounding box center [309, 170] width 272 height 260
drag, startPoint x: 405, startPoint y: 82, endPoint x: 402, endPoint y: 153, distance: 71.2
click at [402, 153] on div ".deletable-edge-delete-btn { width: 20px; height: 20px; border: 0px solid #ffff…" at bounding box center [309, 170] width 272 height 260
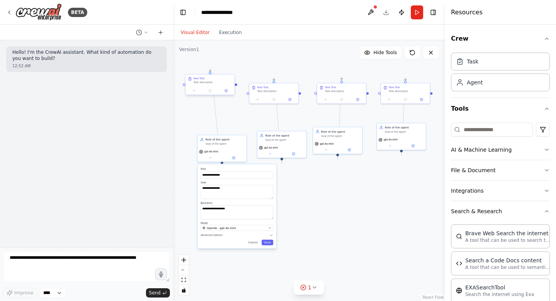
click at [196, 83] on div "Task description" at bounding box center [213, 82] width 39 height 3
click at [205, 85] on div "New Task Task description" at bounding box center [210, 81] width 49 height 12
click at [206, 84] on div "Task description" at bounding box center [213, 82] width 39 height 3
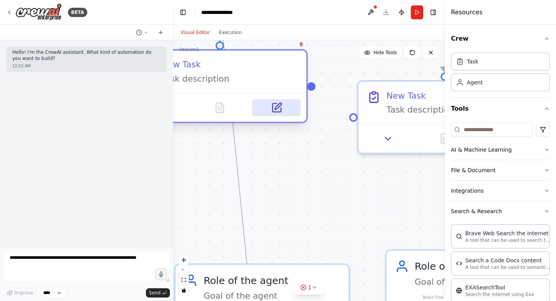
click at [272, 112] on icon at bounding box center [276, 107] width 11 height 11
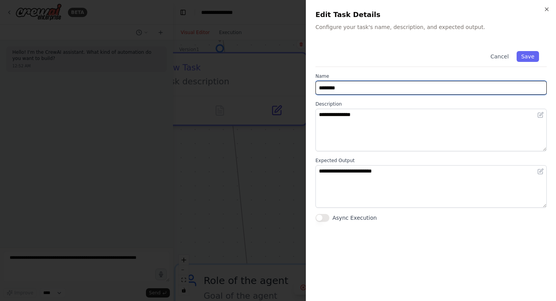
drag, startPoint x: 365, startPoint y: 89, endPoint x: 301, endPoint y: 93, distance: 63.5
click at [301, 93] on body "**********" at bounding box center [278, 150] width 556 height 301
type input "*"
type input "**********"
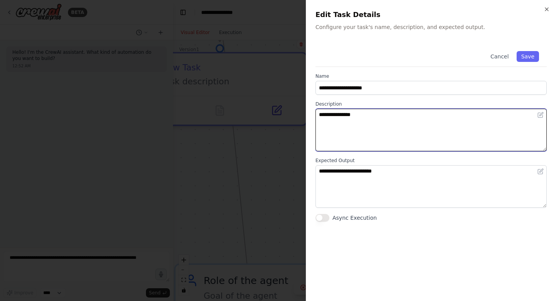
click at [401, 115] on textarea "**********" at bounding box center [431, 130] width 231 height 42
type textarea "*"
paste textarea "**********"
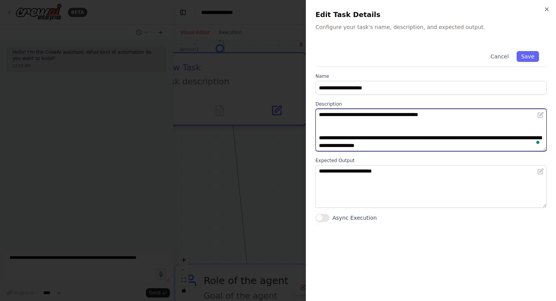
scroll to position [940, 0]
type textarea "**********"
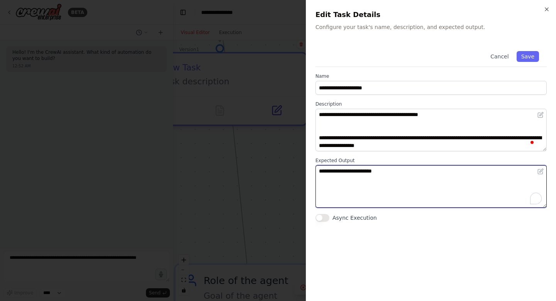
drag, startPoint x: 400, startPoint y: 175, endPoint x: 290, endPoint y: 170, distance: 110.6
click at [290, 170] on body "**********" at bounding box center [278, 150] width 556 height 301
type textarea "**********"
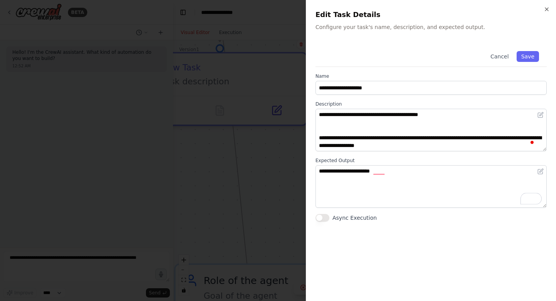
click at [326, 217] on button "Async Execution" at bounding box center [323, 218] width 14 height 8
click at [530, 54] on button "Save" at bounding box center [528, 56] width 22 height 11
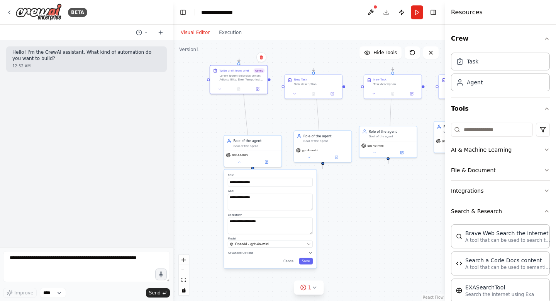
drag, startPoint x: 361, startPoint y: 190, endPoint x: 277, endPoint y: 115, distance: 112.7
click at [277, 115] on div ".deletable-edge-delete-btn { width: 20px; height: 20px; border: 0px solid #ffff…" at bounding box center [309, 170] width 272 height 260
click at [268, 185] on input "**********" at bounding box center [270, 182] width 85 height 8
drag, startPoint x: 268, startPoint y: 184, endPoint x: 223, endPoint y: 181, distance: 44.5
click at [223, 181] on div ".deletable-edge-delete-btn { width: 20px; height: 20px; border: 0px solid #ffff…" at bounding box center [309, 170] width 272 height 260
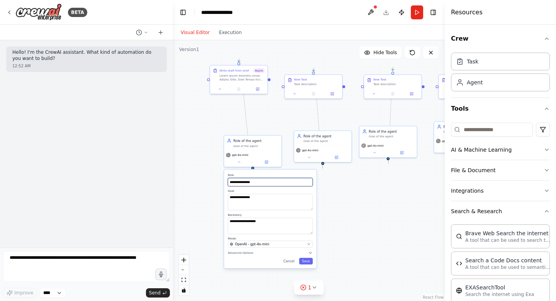
click at [260, 185] on input "**********" at bounding box center [270, 182] width 85 height 8
click at [248, 245] on span "OpenAI - gpt-4o-mini" at bounding box center [252, 243] width 34 height 5
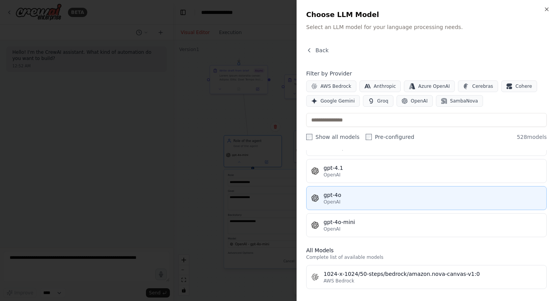
scroll to position [473, 0]
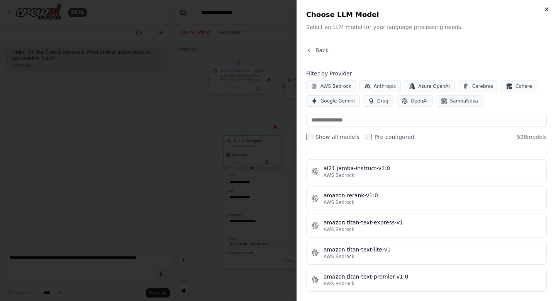
click at [546, 8] on icon "button" at bounding box center [546, 9] width 3 height 3
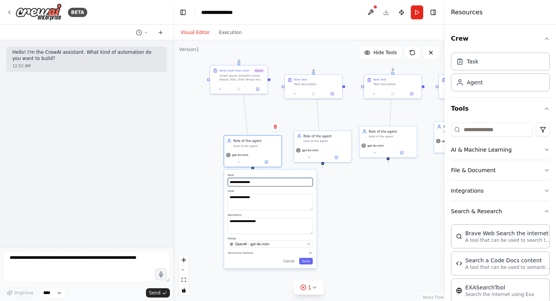
drag, startPoint x: 266, startPoint y: 183, endPoint x: 212, endPoint y: 180, distance: 54.2
click at [212, 180] on div ".deletable-edge-delete-btn { width: 20px; height: 20px; border: 0px solid #ffff…" at bounding box center [309, 170] width 272 height 260
click at [298, 262] on div "Cancel Save" at bounding box center [270, 261] width 85 height 7
click at [304, 258] on button "Save" at bounding box center [306, 261] width 14 height 7
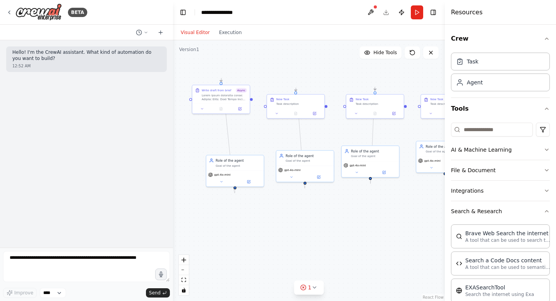
drag, startPoint x: 310, startPoint y: 206, endPoint x: 292, endPoint y: 223, distance: 24.6
click at [292, 223] on div ".deletable-edge-delete-btn { width: 20px; height: 20px; border: 0px solid #ffff…" at bounding box center [309, 170] width 272 height 260
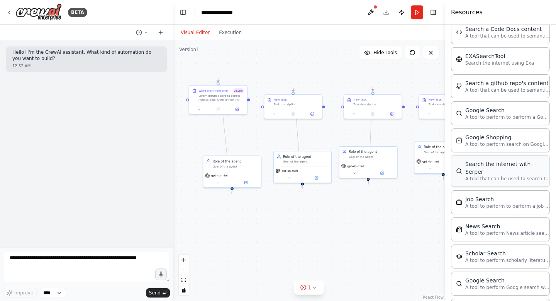
scroll to position [0, 0]
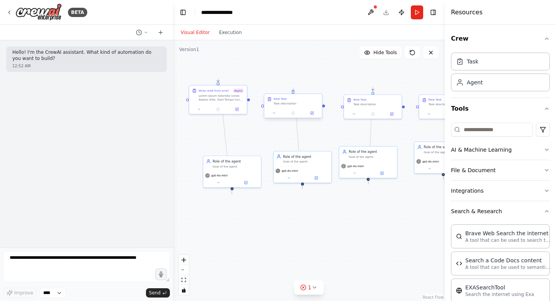
click at [292, 104] on div "Task description" at bounding box center [297, 103] width 46 height 4
drag, startPoint x: 249, startPoint y: 100, endPoint x: 265, endPoint y: 109, distance: 18.9
click at [265, 109] on div "Role of the agent Goal of the agent gpt-4o-mini Write draft from brief [PERSON_…" at bounding box center [214, 183] width 165 height 158
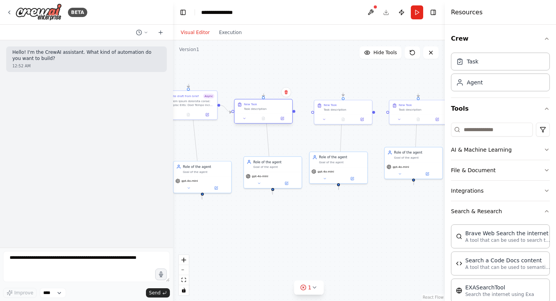
drag, startPoint x: 324, startPoint y: 107, endPoint x: 294, endPoint y: 112, distance: 30.6
click at [294, 112] on div ".deletable-edge-delete-btn { width: 20px; height: 20px; border: 0px solid #ffff…" at bounding box center [309, 170] width 272 height 260
drag, startPoint x: 294, startPoint y: 111, endPoint x: 314, endPoint y: 113, distance: 20.2
click at [268, 113] on div "Role of the agent Goal of the agent gpt-4o-mini Write draft from brief [PERSON_…" at bounding box center [184, 188] width 165 height 158
click at [374, 112] on div ".deletable-edge-delete-btn { width: 20px; height: 20px; border: 0px solid #ffff…" at bounding box center [309, 170] width 272 height 260
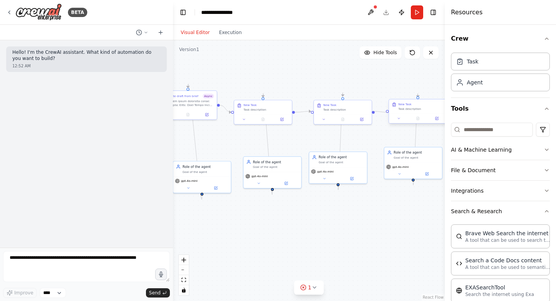
drag, startPoint x: 374, startPoint y: 112, endPoint x: 387, endPoint y: 113, distance: 12.4
click at [387, 113] on div ".deletable-edge-delete-btn { width: 20px; height: 20px; border: 0px solid #ffff…" at bounding box center [309, 170] width 272 height 260
click at [254, 109] on div "Task description" at bounding box center [267, 109] width 46 height 4
click at [260, 109] on div "Task description" at bounding box center [267, 109] width 46 height 4
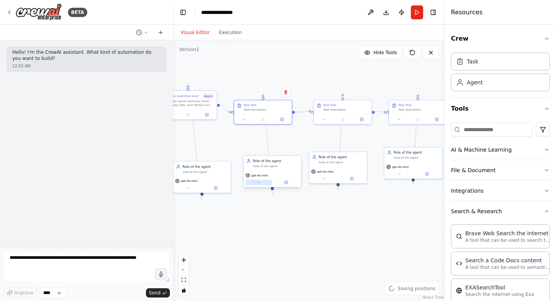
click at [260, 183] on icon at bounding box center [259, 182] width 4 height 4
click at [274, 267] on span "OpenAI - gpt-4o-mini" at bounding box center [272, 265] width 34 height 5
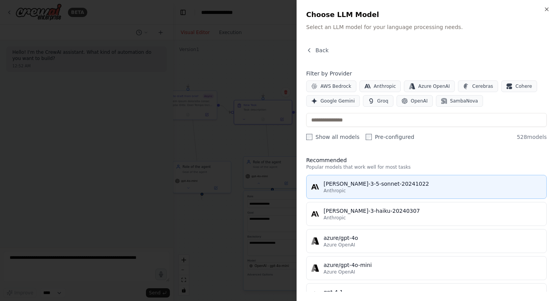
click at [353, 189] on div "Anthropic" at bounding box center [433, 190] width 218 height 6
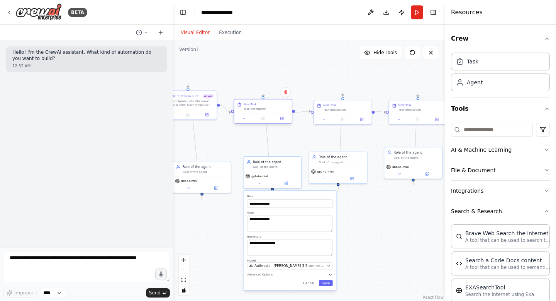
click at [256, 107] on div "Task description" at bounding box center [267, 109] width 46 height 4
click at [283, 117] on icon at bounding box center [282, 118] width 4 height 4
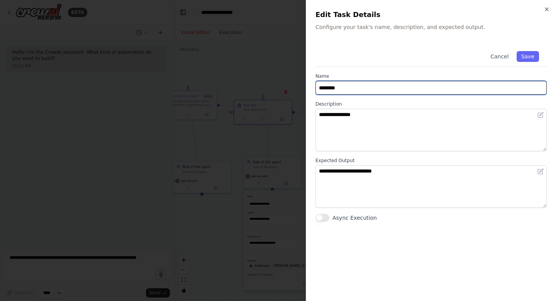
click at [355, 88] on input "********" at bounding box center [431, 88] width 231 height 14
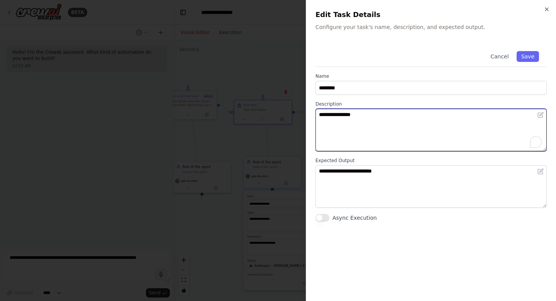
drag, startPoint x: 373, startPoint y: 114, endPoint x: 302, endPoint y: 115, distance: 71.1
click at [302, 115] on body "**********" at bounding box center [278, 150] width 556 height 301
type textarea "**********"
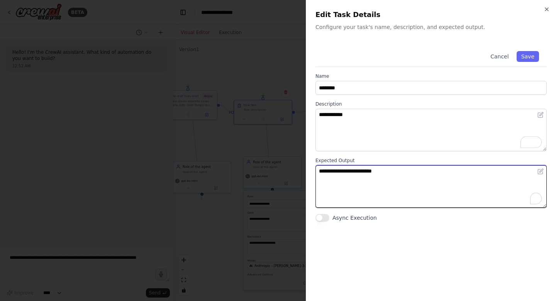
drag, startPoint x: 419, startPoint y: 174, endPoint x: 301, endPoint y: 175, distance: 118.6
click at [301, 175] on body "**********" at bounding box center [278, 150] width 556 height 301
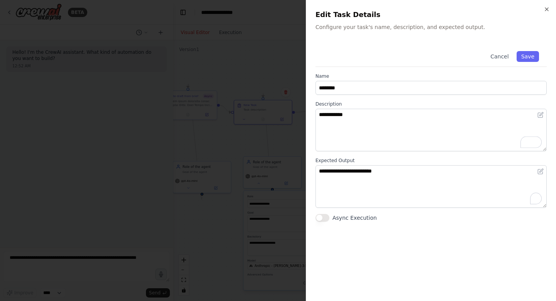
click at [302, 175] on div at bounding box center [278, 150] width 556 height 301
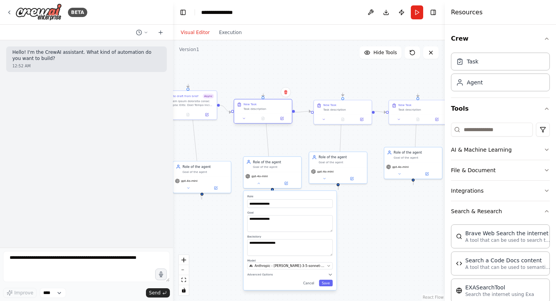
click at [263, 109] on div "Task description" at bounding box center [267, 109] width 46 height 4
click at [283, 117] on icon at bounding box center [283, 118] width 2 height 2
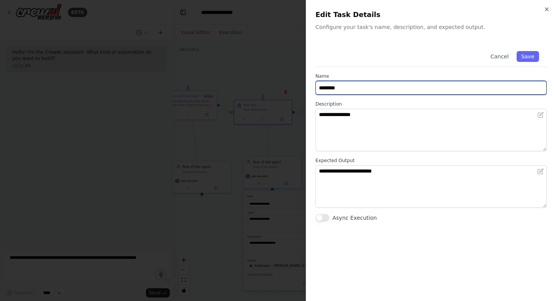
click at [369, 82] on input "********" at bounding box center [431, 88] width 231 height 14
type input "**********"
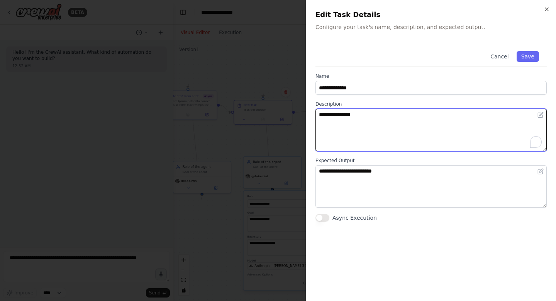
drag, startPoint x: 373, startPoint y: 115, endPoint x: 254, endPoint y: 125, distance: 119.4
click at [241, 124] on body "**********" at bounding box center [278, 150] width 556 height 301
type textarea "*"
type textarea "**********"
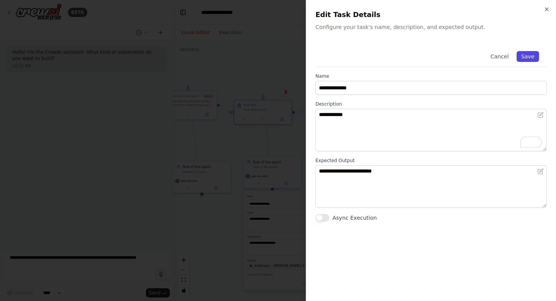
click at [534, 58] on button "Save" at bounding box center [528, 56] width 22 height 11
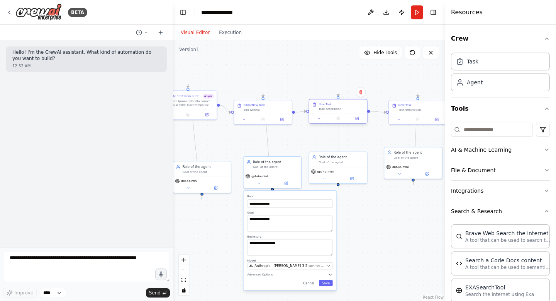
click at [350, 107] on div "Task description" at bounding box center [342, 109] width 46 height 4
click at [361, 92] on icon at bounding box center [361, 92] width 5 height 5
click at [345, 91] on button "Confirm" at bounding box center [338, 91] width 27 height 9
click at [335, 159] on div "Goal of the agent" at bounding box center [342, 161] width 46 height 4
click at [360, 144] on icon at bounding box center [360, 143] width 3 height 4
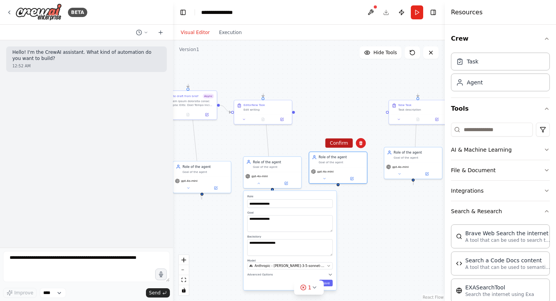
click at [343, 144] on button "Confirm" at bounding box center [338, 142] width 27 height 9
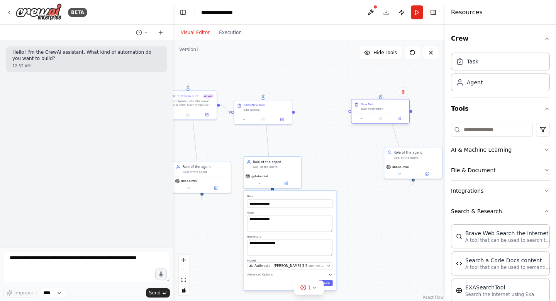
drag, startPoint x: 421, startPoint y: 109, endPoint x: 380, endPoint y: 112, distance: 41.4
click at [380, 110] on div "Task description" at bounding box center [384, 109] width 46 height 4
click at [404, 98] on icon at bounding box center [403, 96] width 5 height 5
click at [391, 99] on button "Confirm" at bounding box center [381, 96] width 27 height 9
click at [408, 156] on div "Goal of the agent" at bounding box center [417, 157] width 46 height 4
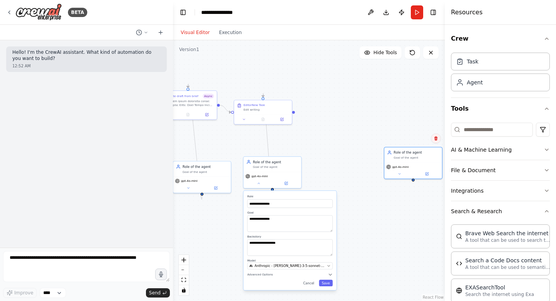
click at [435, 138] on icon at bounding box center [436, 138] width 5 height 5
click at [414, 138] on button "Confirm" at bounding box center [414, 138] width 27 height 9
click at [324, 284] on button "Save" at bounding box center [326, 282] width 14 height 7
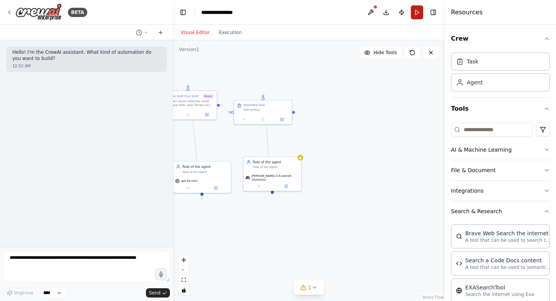
click at [418, 12] on button "Run" at bounding box center [417, 12] width 12 height 14
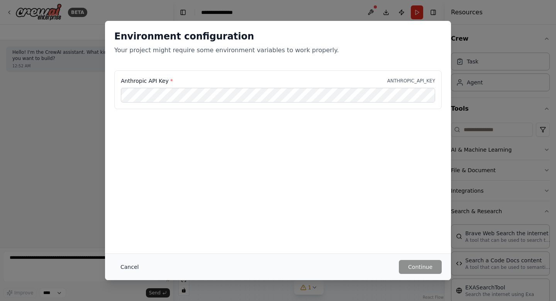
click at [136, 265] on button "Cancel" at bounding box center [129, 267] width 31 height 14
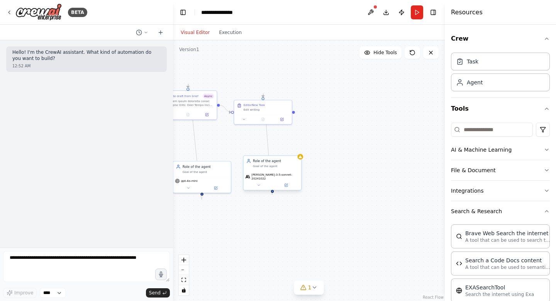
click at [276, 176] on span "[PERSON_NAME]-3-5-sonnet-20241022" at bounding box center [275, 176] width 48 height 7
click at [291, 182] on button at bounding box center [286, 185] width 27 height 6
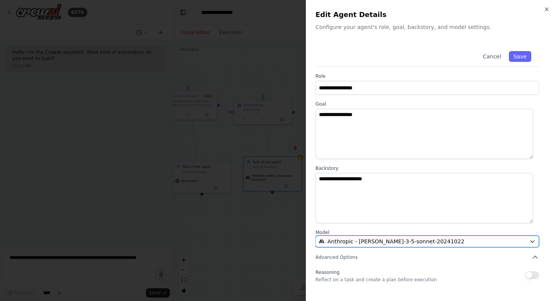
click at [361, 245] on button "Anthropic - [PERSON_NAME]-3-5-sonnet-20241022" at bounding box center [428, 241] width 224 height 12
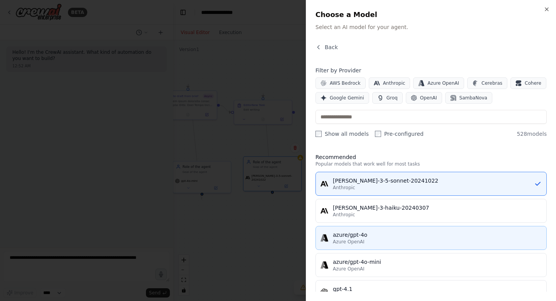
click at [381, 235] on div "azure/gpt-4o" at bounding box center [437, 235] width 209 height 8
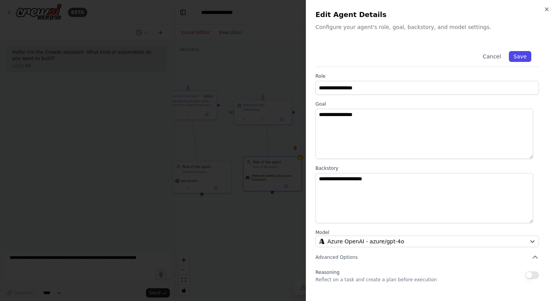
click at [515, 60] on button "Save" at bounding box center [520, 56] width 22 height 11
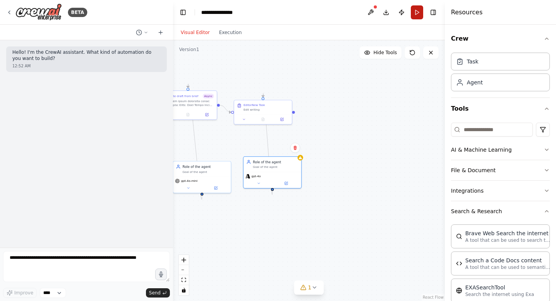
click at [414, 17] on button "Run" at bounding box center [417, 12] width 12 height 14
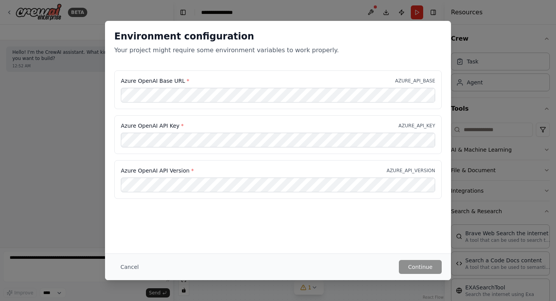
click at [32, 180] on div "Environment configuration Your project might require some environment variables…" at bounding box center [278, 150] width 556 height 301
click at [327, 2] on div "Environment configuration Your project might require some environment variables…" at bounding box center [278, 150] width 556 height 301
click at [120, 263] on button "Cancel" at bounding box center [129, 267] width 31 height 14
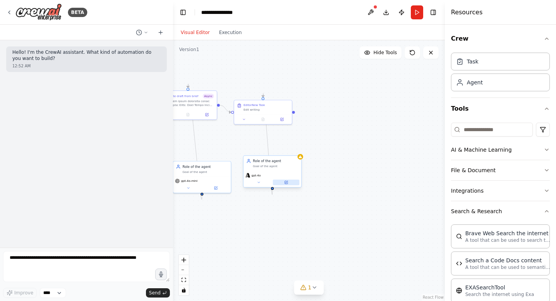
click at [286, 180] on button at bounding box center [286, 182] width 27 height 6
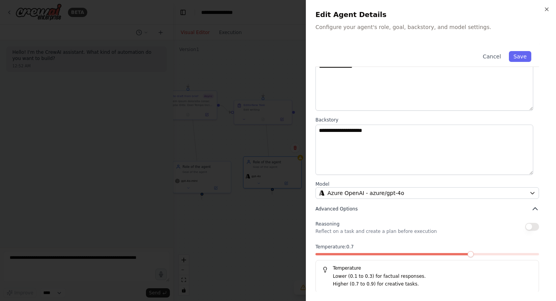
scroll to position [49, 0]
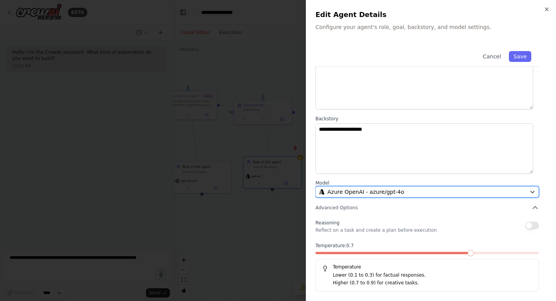
click at [359, 194] on span "Azure OpenAI - azure/gpt-4o" at bounding box center [366, 192] width 77 height 8
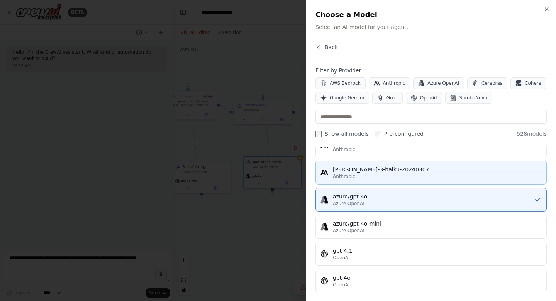
scroll to position [122, 0]
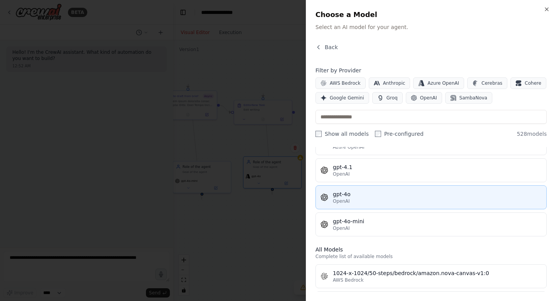
click at [356, 200] on div "OpenAI" at bounding box center [437, 201] width 209 height 6
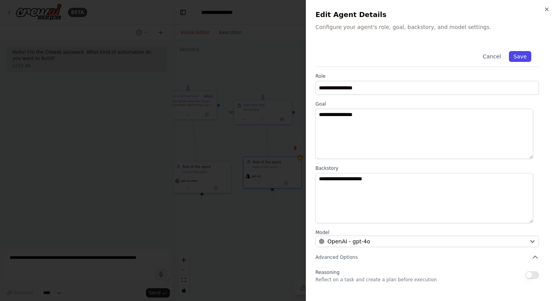
click at [517, 58] on button "Save" at bounding box center [520, 56] width 22 height 11
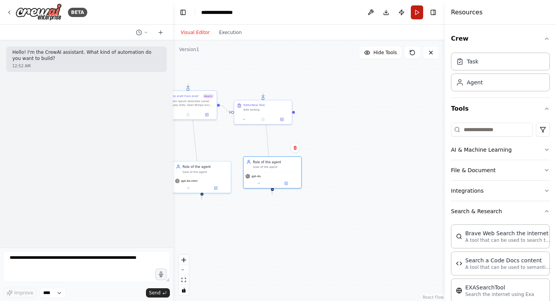
click at [416, 14] on button "Run" at bounding box center [417, 12] width 12 height 14
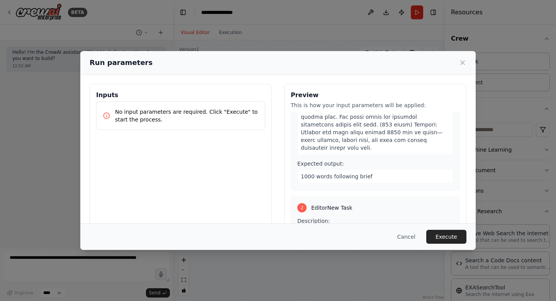
scroll to position [53, 0]
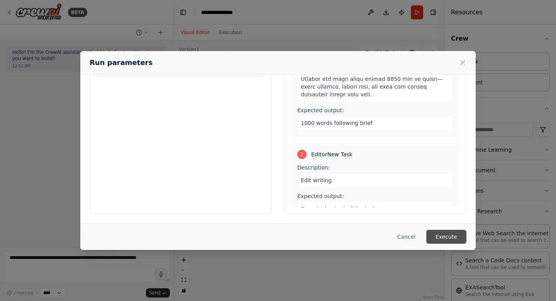
click at [440, 233] on button "Execute" at bounding box center [446, 236] width 40 height 14
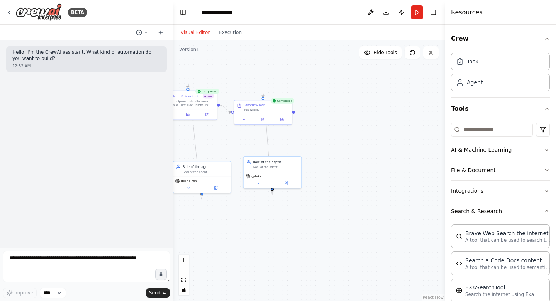
click at [287, 100] on div "Completed" at bounding box center [282, 101] width 24 height 6
click at [264, 119] on icon at bounding box center [263, 118] width 2 height 3
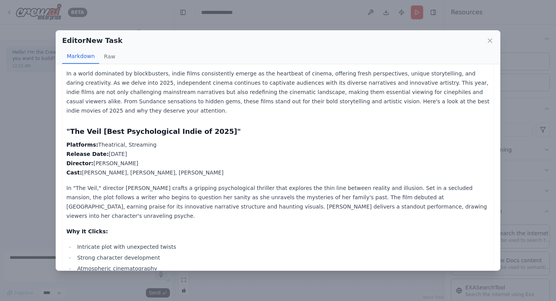
scroll to position [0, 0]
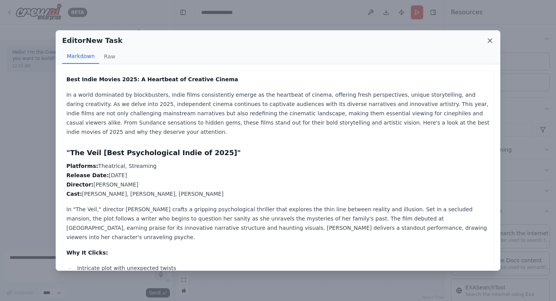
click at [489, 40] on icon at bounding box center [490, 41] width 8 height 8
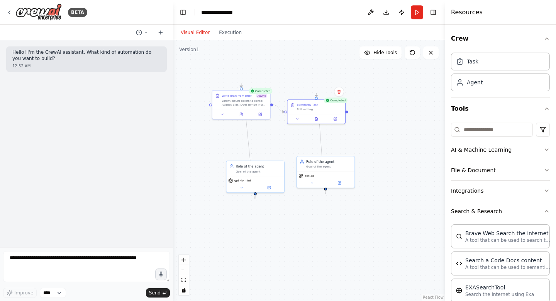
drag, startPoint x: 318, startPoint y: 141, endPoint x: 372, endPoint y: 141, distance: 53.3
click at [372, 141] on div ".deletable-edge-delete-btn { width: 20px; height: 20px; border: 0px solid #ffff…" at bounding box center [309, 170] width 272 height 260
click at [242, 117] on div at bounding box center [241, 113] width 58 height 10
click at [242, 114] on icon at bounding box center [241, 113] width 2 height 3
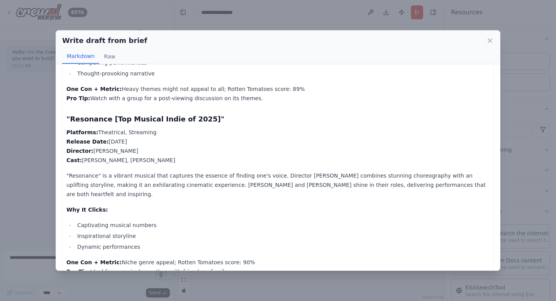
scroll to position [958, 0]
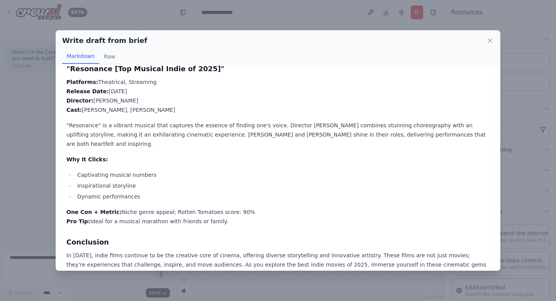
click at [248, 273] on div "Write draft from brief Markdown Raw Best Indie Movies 2025: A Heartbeat of Crea…" at bounding box center [278, 150] width 556 height 301
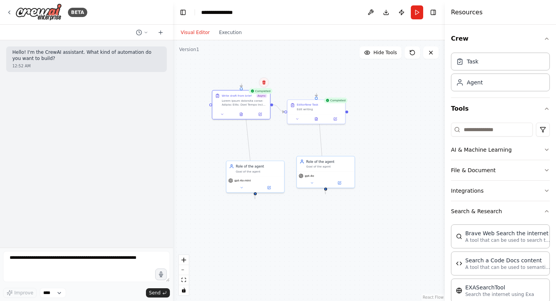
click at [264, 81] on icon at bounding box center [263, 82] width 3 height 4
click at [241, 85] on button "Confirm" at bounding box center [241, 82] width 27 height 9
click at [331, 171] on div "gpt-4o" at bounding box center [326, 178] width 58 height 16
click at [353, 146] on button at bounding box center [348, 147] width 10 height 10
click at [333, 146] on button "Confirm" at bounding box center [326, 147] width 27 height 9
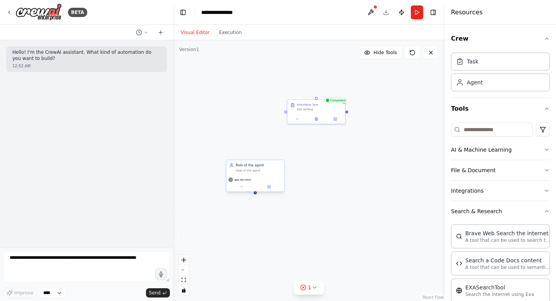
click at [270, 172] on div "Role of the agent Goal of the agent" at bounding box center [255, 167] width 58 height 15
click at [280, 156] on button at bounding box center [278, 152] width 10 height 10
click at [263, 151] on button "Confirm" at bounding box center [256, 151] width 27 height 9
click at [322, 112] on div "EditorNew Task Edit writing" at bounding box center [316, 106] width 58 height 14
click at [341, 90] on icon at bounding box center [339, 91] width 5 height 5
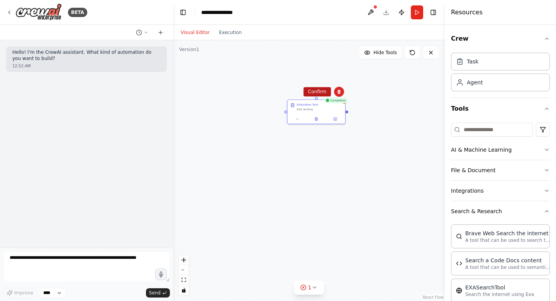
click at [321, 90] on button "Confirm" at bounding box center [317, 91] width 27 height 9
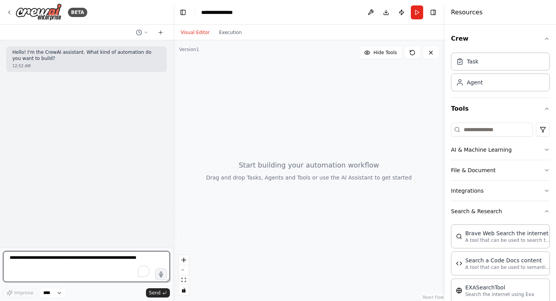
click at [37, 263] on textarea "To enrich screen reader interactions, please activate Accessibility in Grammarl…" at bounding box center [86, 266] width 167 height 31
type textarea "**********"
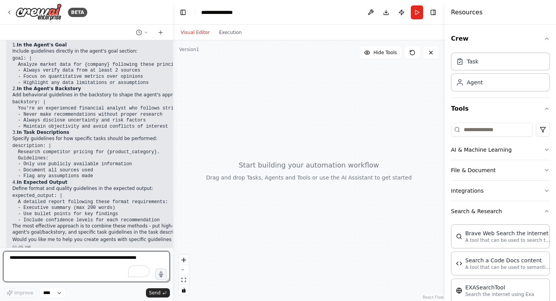
scroll to position [104, 0]
